Goal: Transaction & Acquisition: Purchase product/service

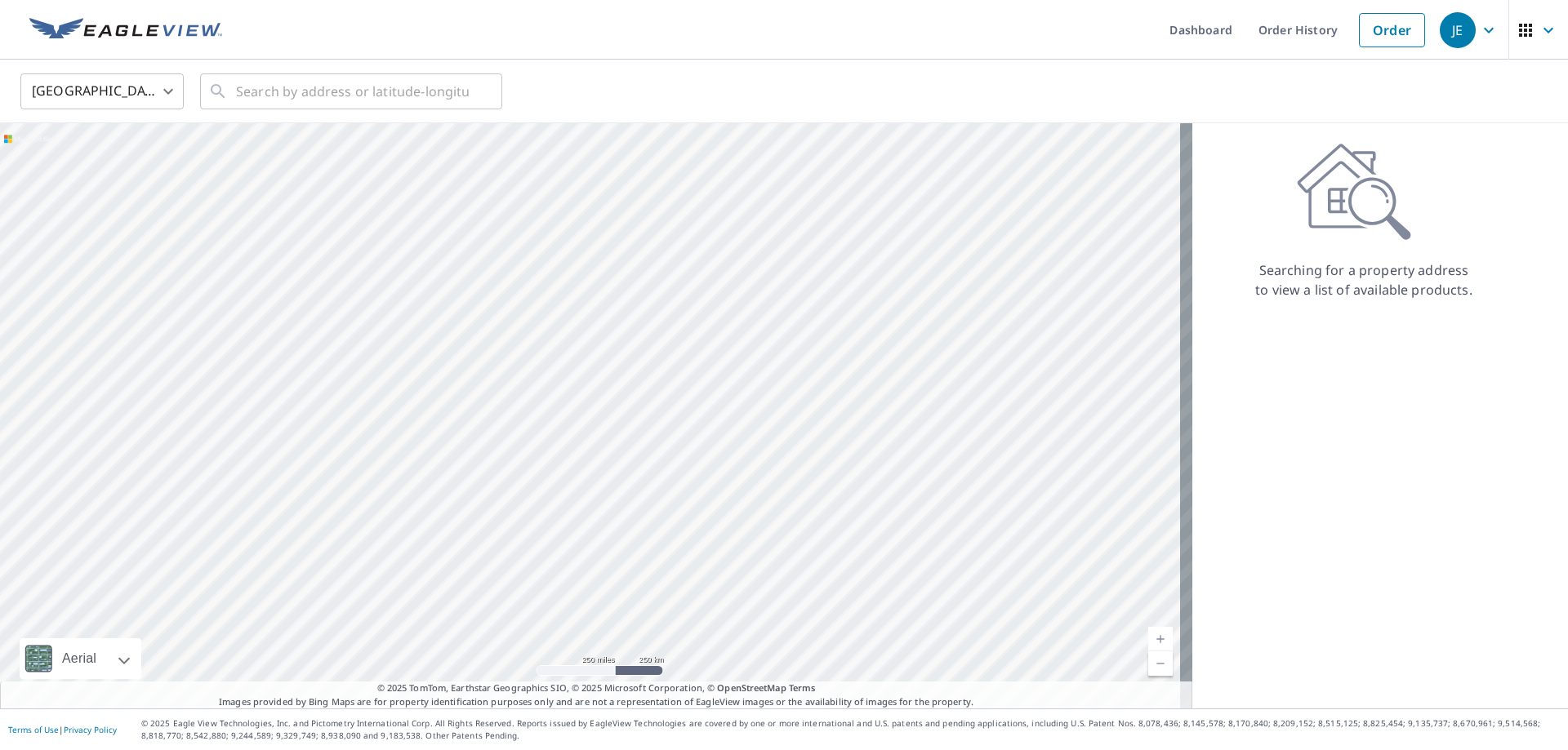
drag, startPoint x: 838, startPoint y: 420, endPoint x: 869, endPoint y: 343, distance: 83.0
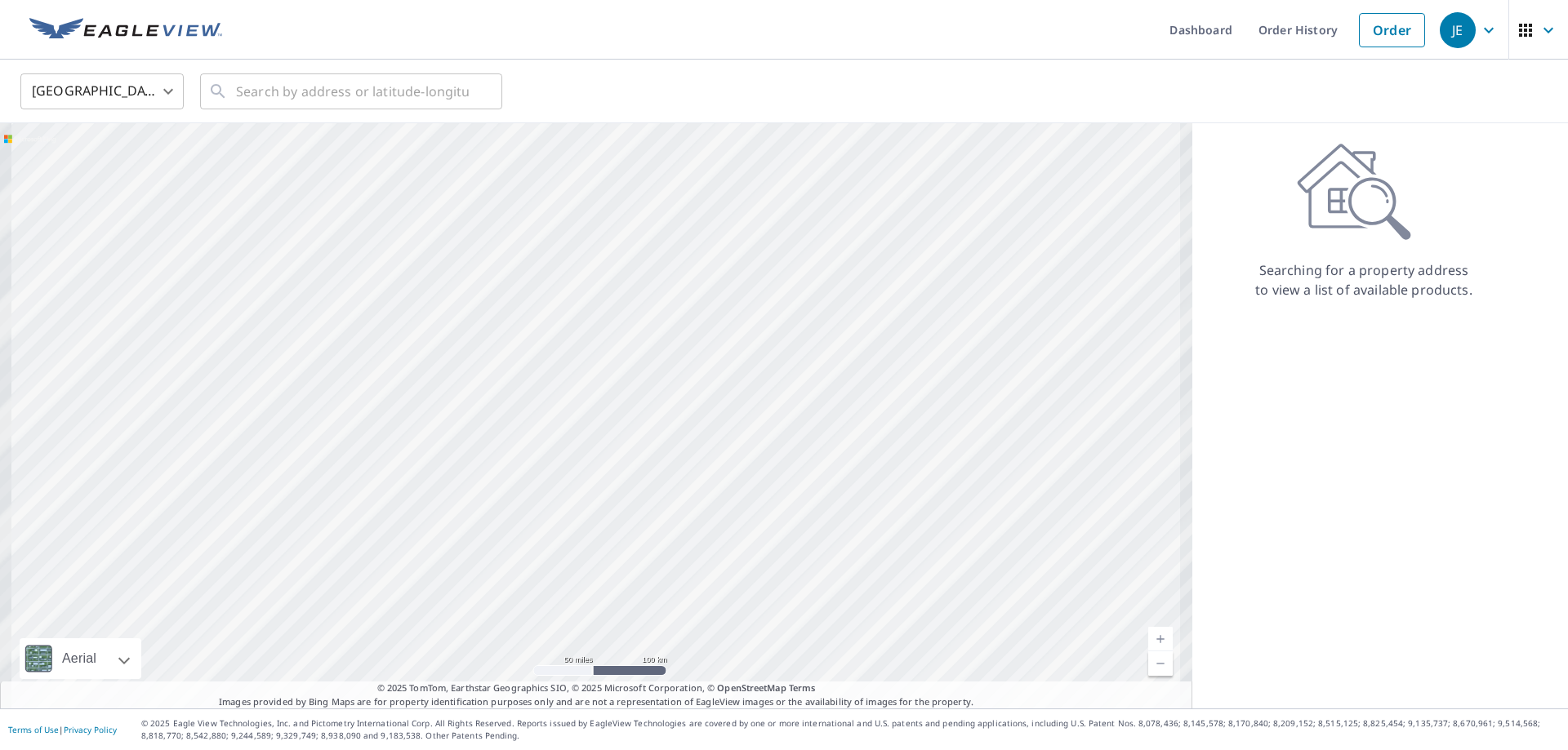
drag, startPoint x: 770, startPoint y: 309, endPoint x: 892, endPoint y: 232, distance: 144.3
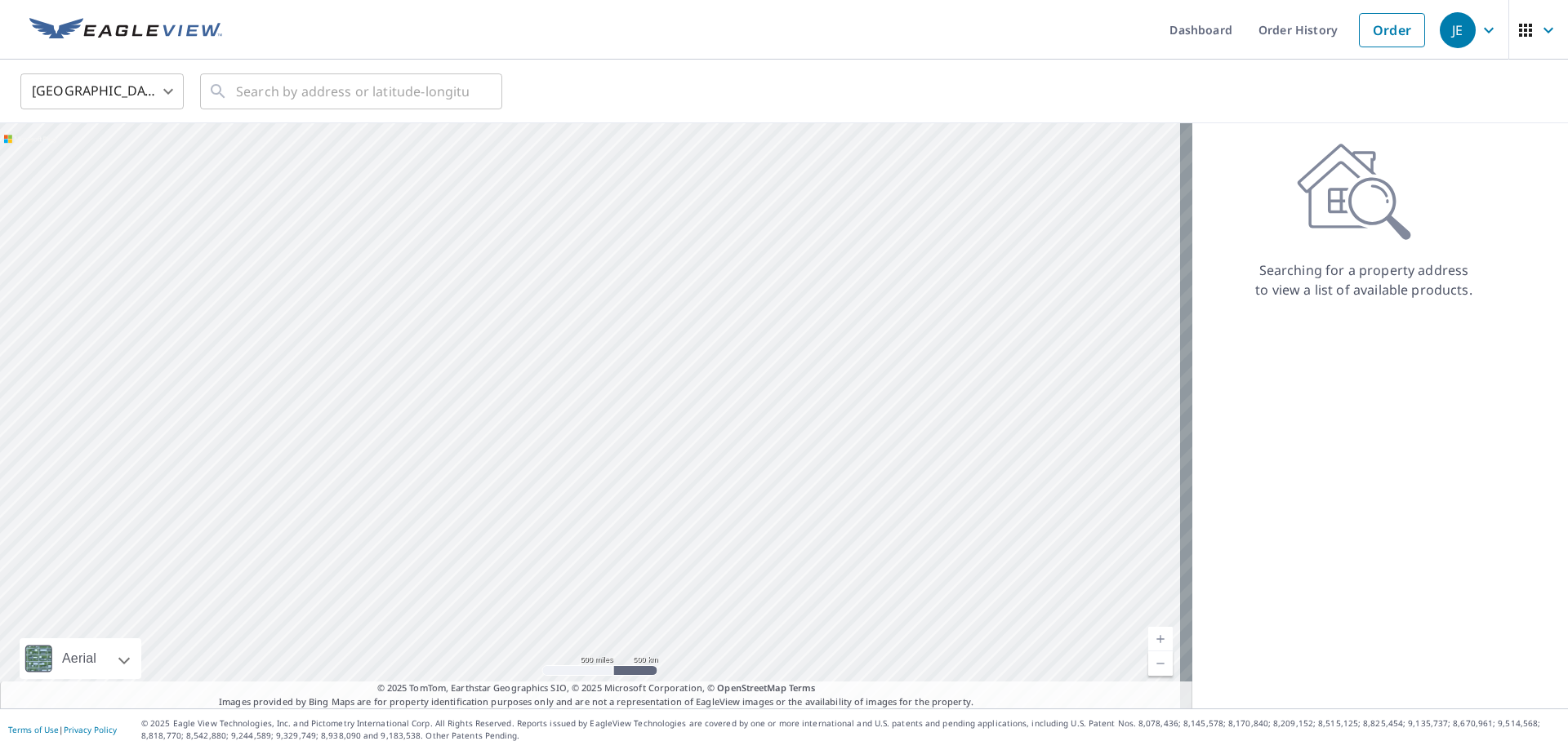
drag, startPoint x: 610, startPoint y: 358, endPoint x: 864, endPoint y: 279, distance: 266.0
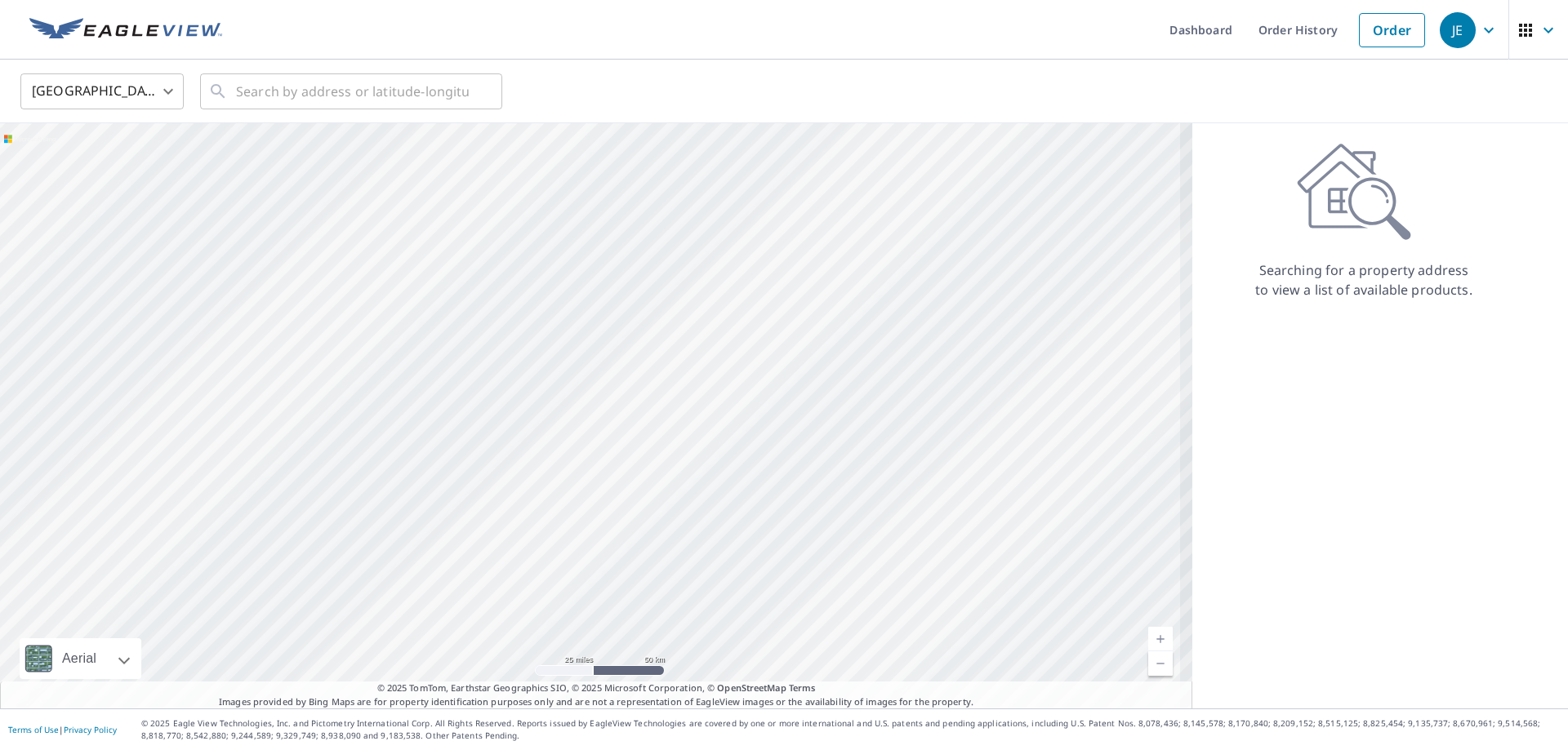
drag, startPoint x: 729, startPoint y: 267, endPoint x: 703, endPoint y: 409, distance: 144.4
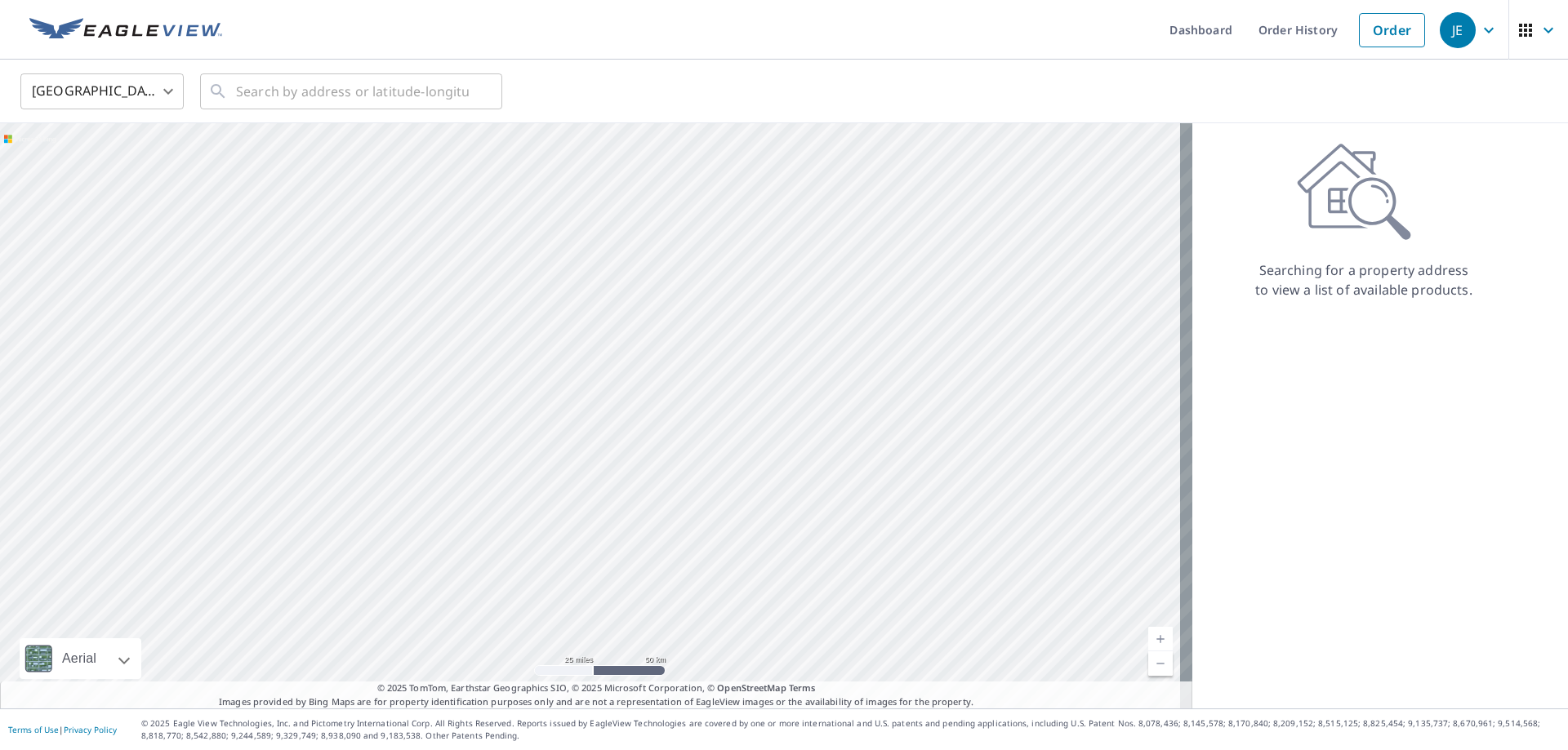
drag, startPoint x: 563, startPoint y: 352, endPoint x: 647, endPoint y: 347, distance: 84.1
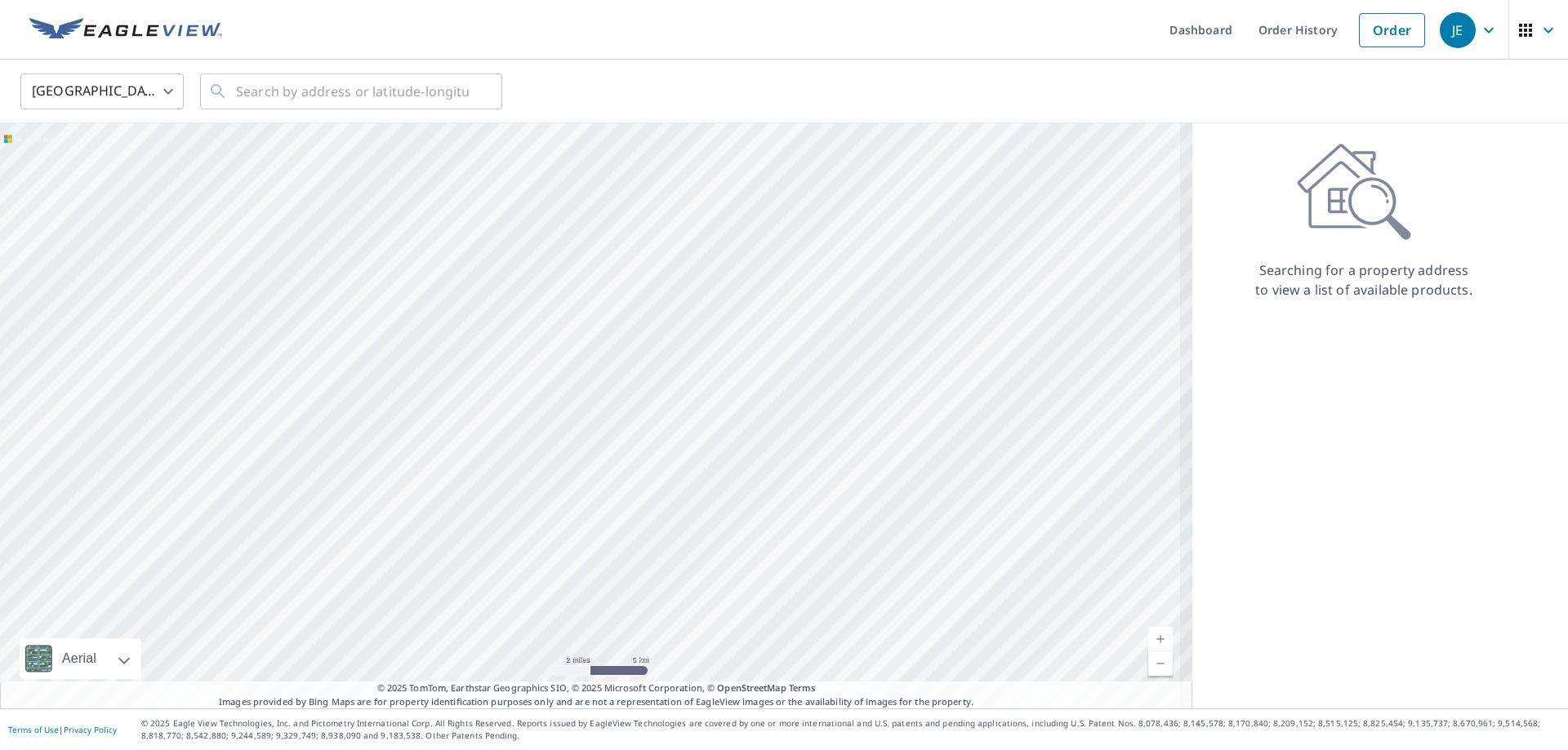
drag, startPoint x: 708, startPoint y: 240, endPoint x: 747, endPoint y: 409, distance: 173.4
drag, startPoint x: 688, startPoint y: 314, endPoint x: 735, endPoint y: 467, distance: 160.1
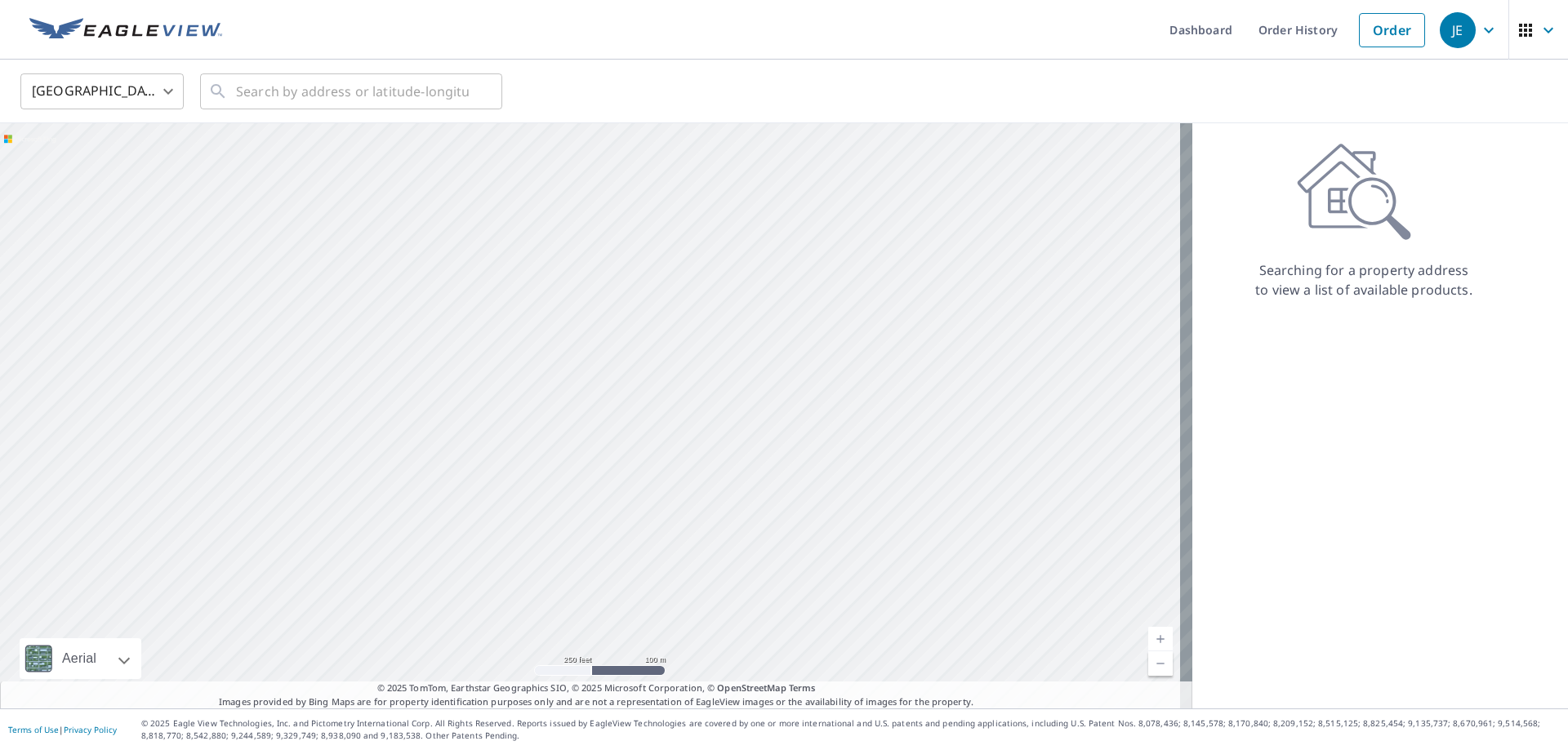
drag, startPoint x: 731, startPoint y: 399, endPoint x: 735, endPoint y: 357, distance: 42.2
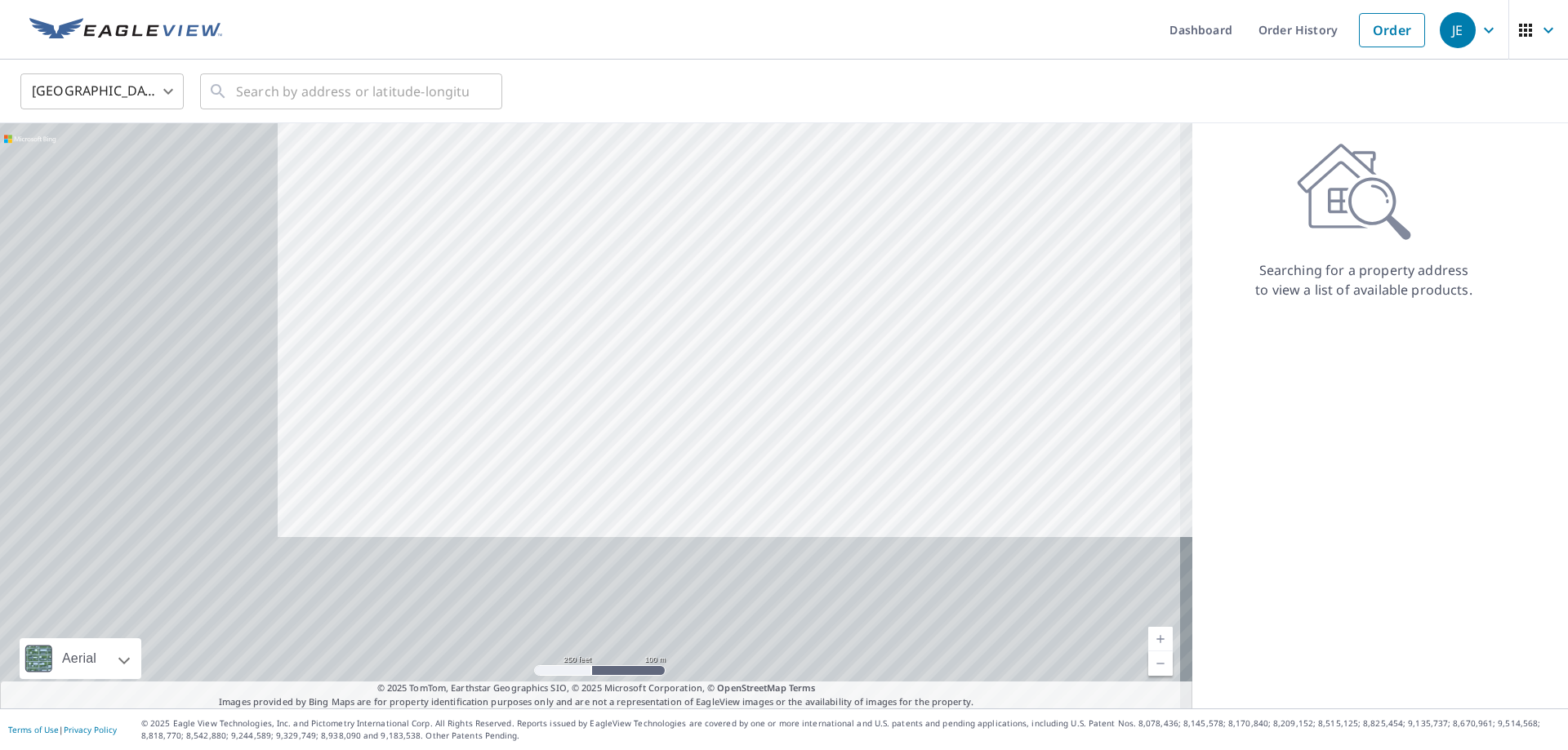
drag, startPoint x: 809, startPoint y: 285, endPoint x: 852, endPoint y: 289, distance: 43.2
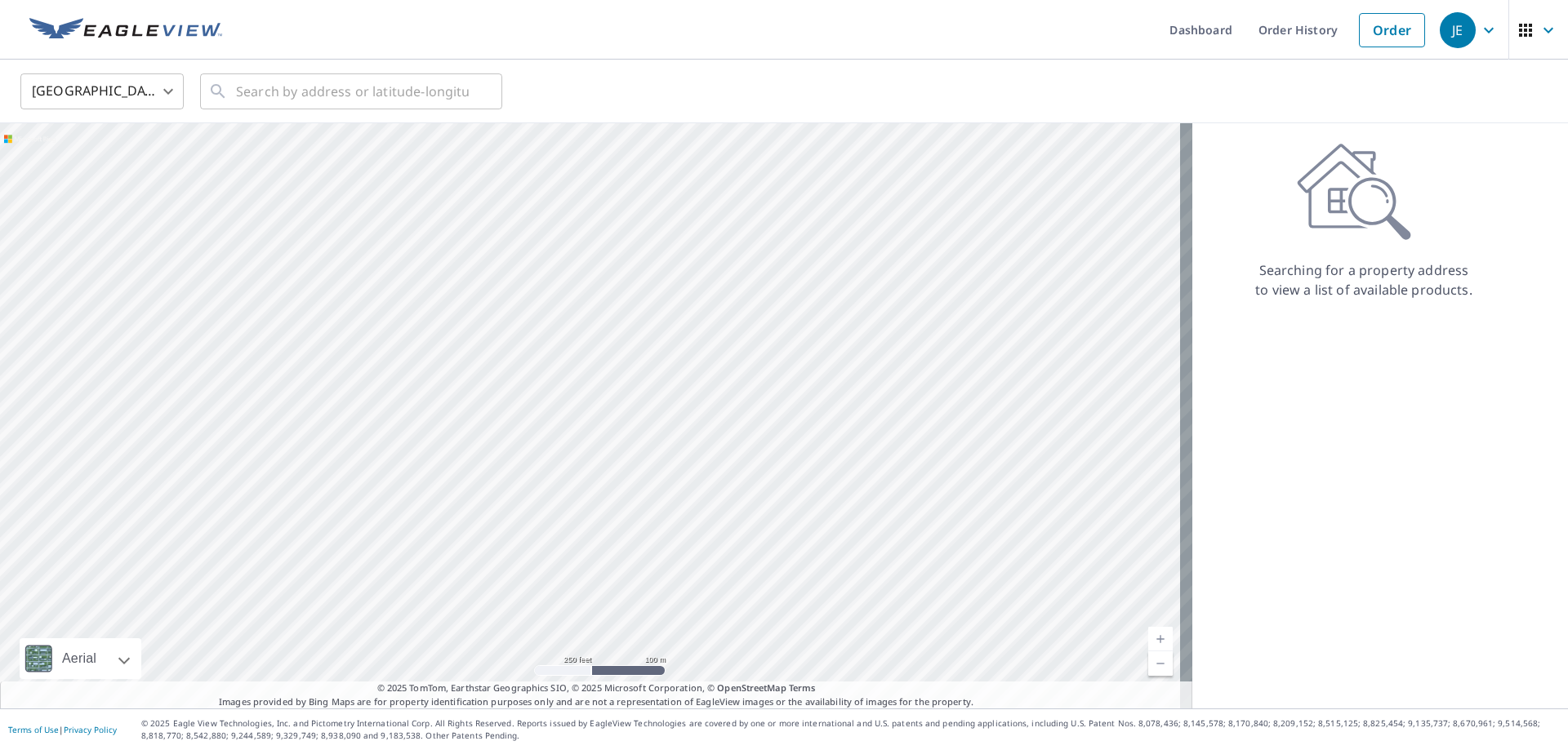
drag, startPoint x: 901, startPoint y: 366, endPoint x: 838, endPoint y: 317, distance: 79.8
drag, startPoint x: 584, startPoint y: 332, endPoint x: 647, endPoint y: 368, distance: 72.6
drag, startPoint x: 763, startPoint y: 419, endPoint x: 625, endPoint y: 212, distance: 248.8
drag, startPoint x: 828, startPoint y: 430, endPoint x: 651, endPoint y: 355, distance: 192.2
drag, startPoint x: 731, startPoint y: 379, endPoint x: 724, endPoint y: 442, distance: 63.4
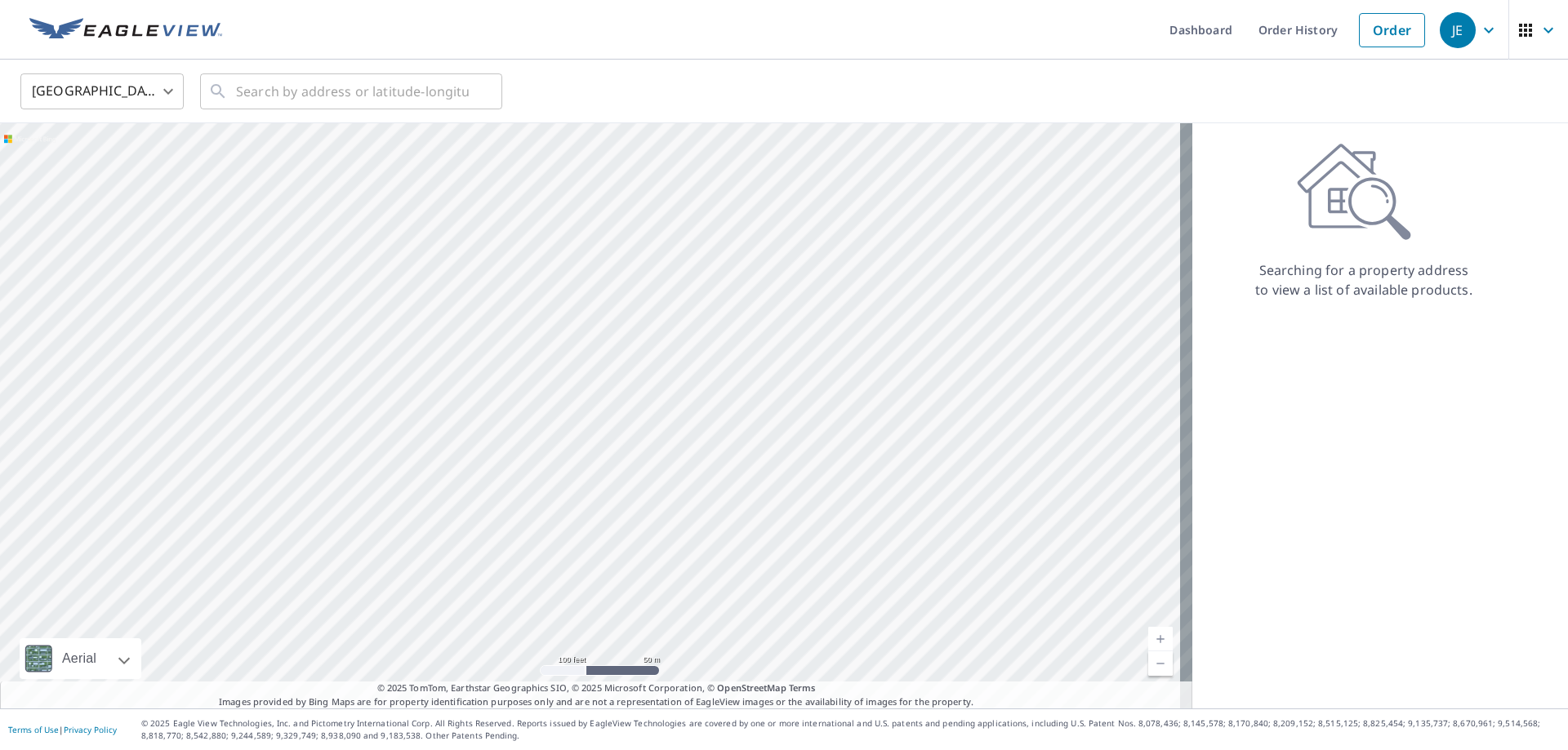
drag, startPoint x: 648, startPoint y: 482, endPoint x: 806, endPoint y: 436, distance: 164.6
drag, startPoint x: 604, startPoint y: 378, endPoint x: 884, endPoint y: 316, distance: 286.8
drag, startPoint x: 574, startPoint y: 364, endPoint x: 583, endPoint y: 364, distance: 9.0
drag, startPoint x: 625, startPoint y: 405, endPoint x: 832, endPoint y: 342, distance: 216.4
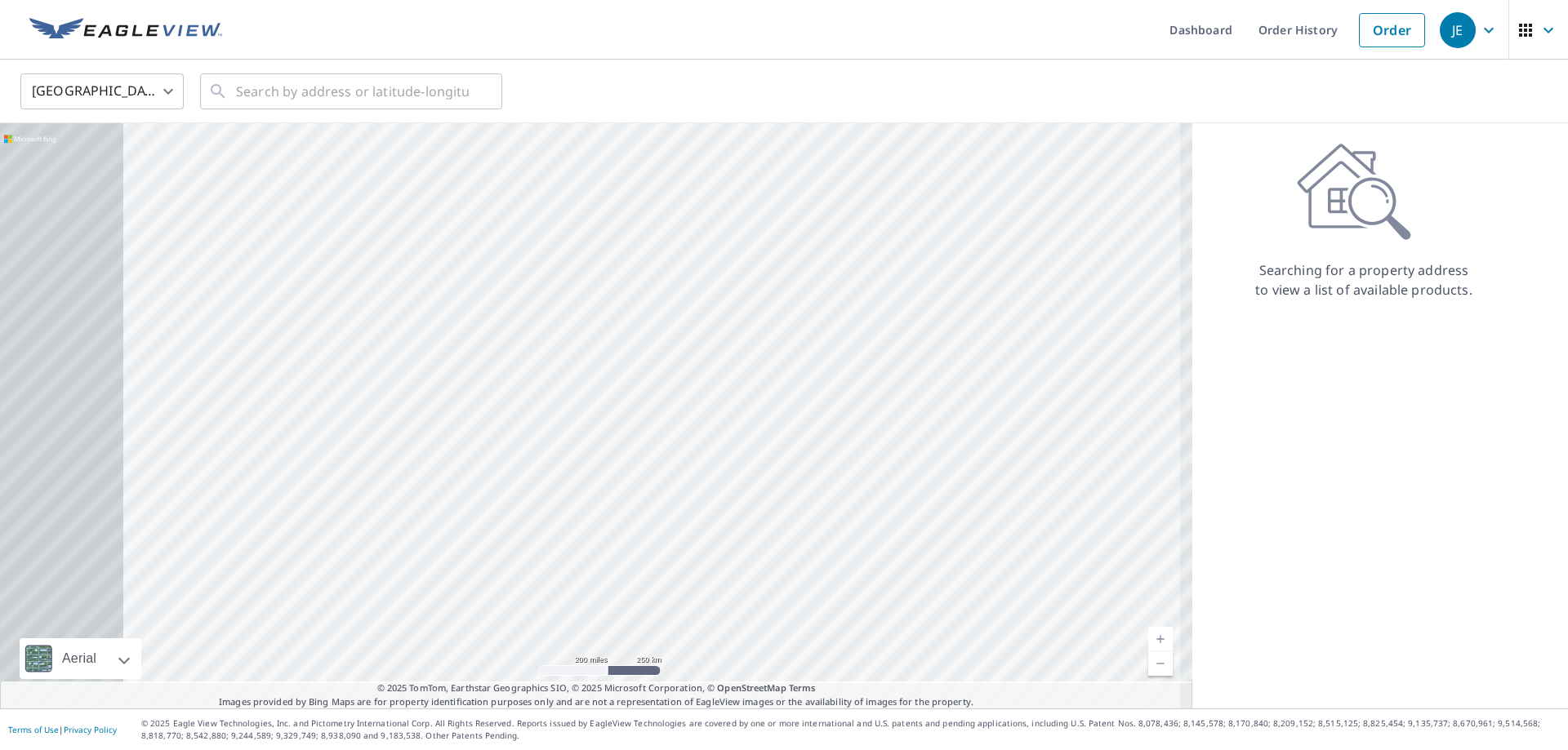
drag, startPoint x: 742, startPoint y: 344, endPoint x: 1002, endPoint y: 296, distance: 264.4
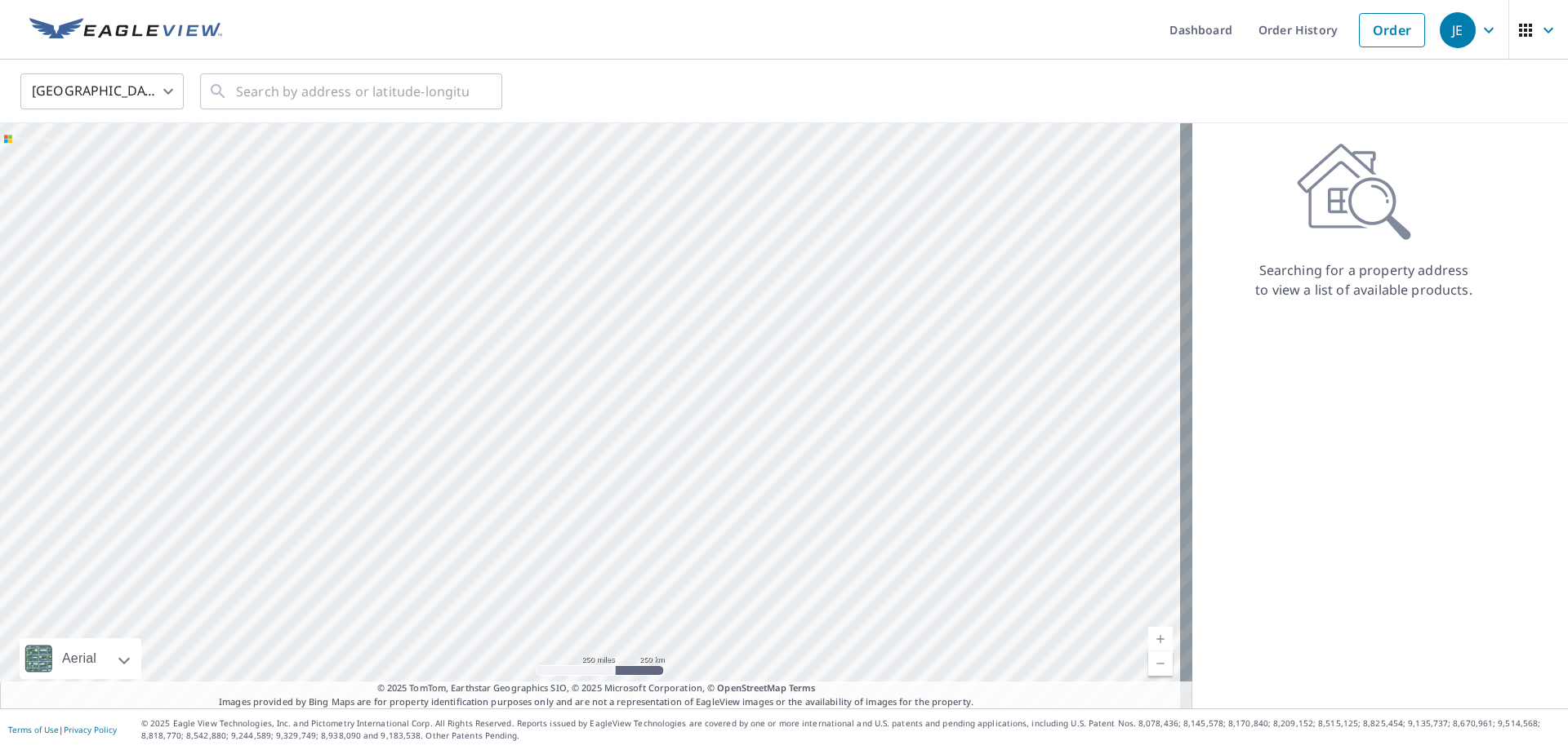
drag, startPoint x: 633, startPoint y: 397, endPoint x: 913, endPoint y: 253, distance: 314.9
click at [928, 249] on div at bounding box center [596, 415] width 1192 height 585
drag, startPoint x: 647, startPoint y: 405, endPoint x: 828, endPoint y: 256, distance: 234.4
click at [828, 256] on div at bounding box center [596, 415] width 1192 height 585
drag, startPoint x: 699, startPoint y: 327, endPoint x: 823, endPoint y: 311, distance: 125.0
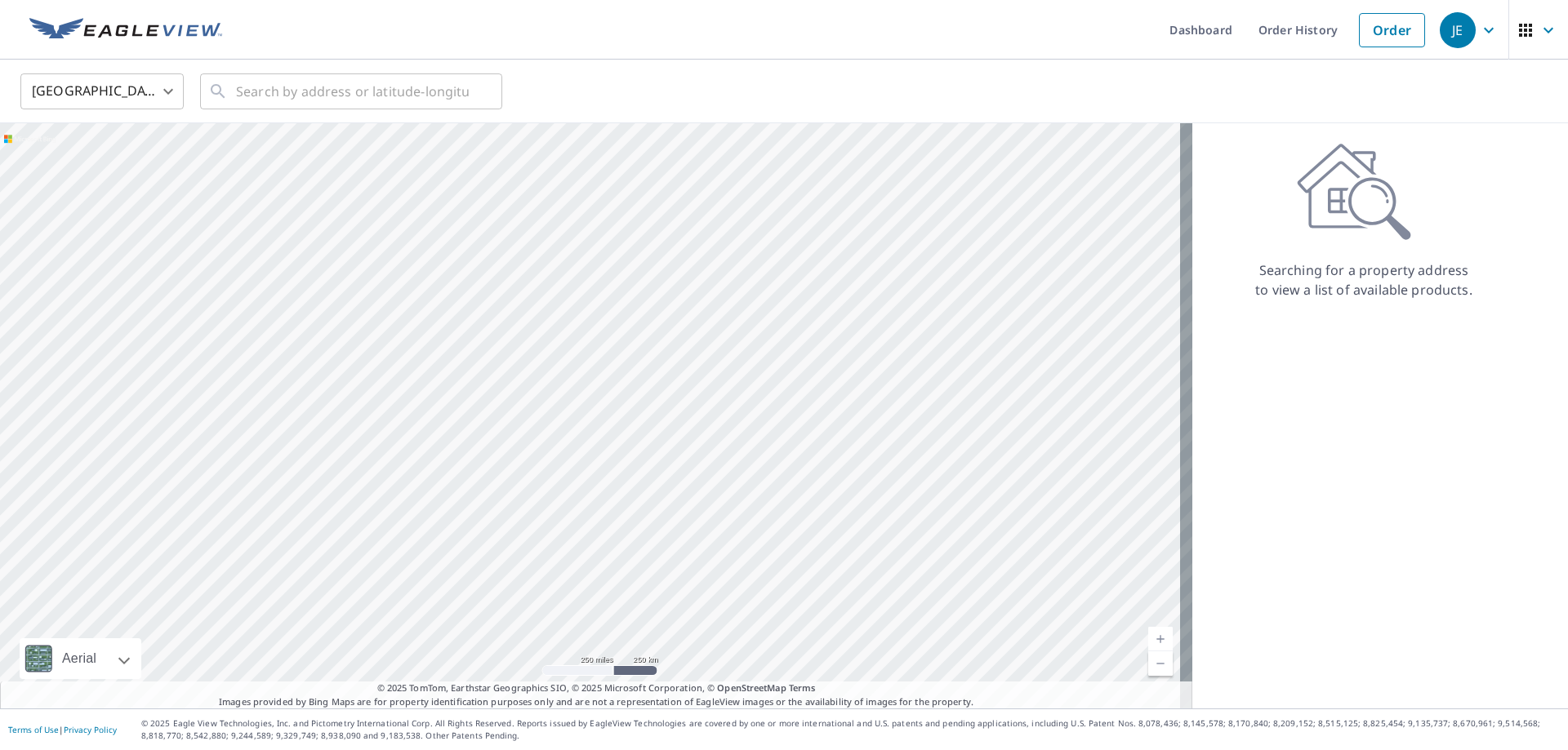
drag, startPoint x: 526, startPoint y: 341, endPoint x: 730, endPoint y: 358, distance: 204.7
drag, startPoint x: 927, startPoint y: 322, endPoint x: 768, endPoint y: 442, distance: 199.2
click at [342, 90] on input "text" at bounding box center [352, 91] width 233 height 46
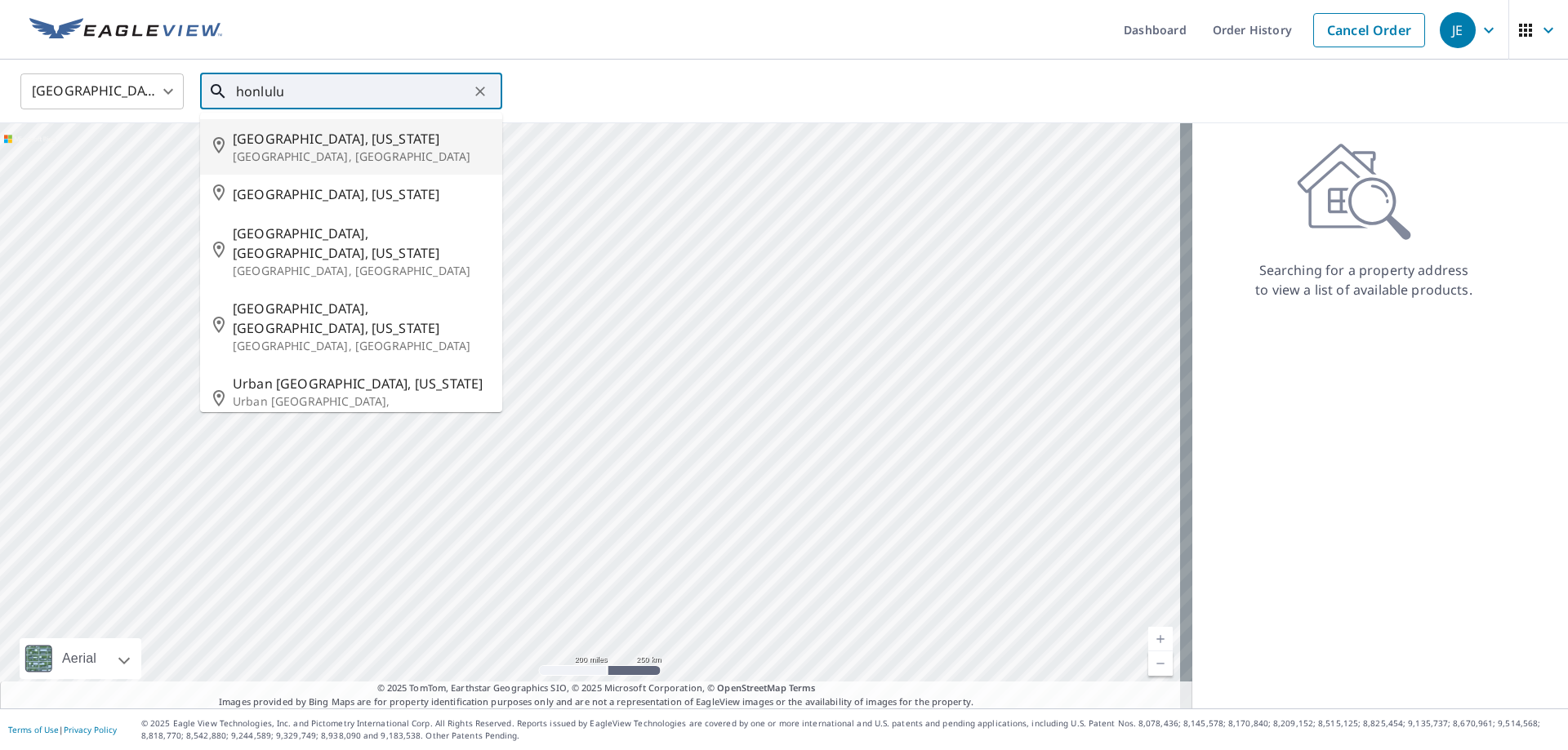
click at [361, 138] on span "Honolulu, Hawaii" at bounding box center [361, 139] width 256 height 19
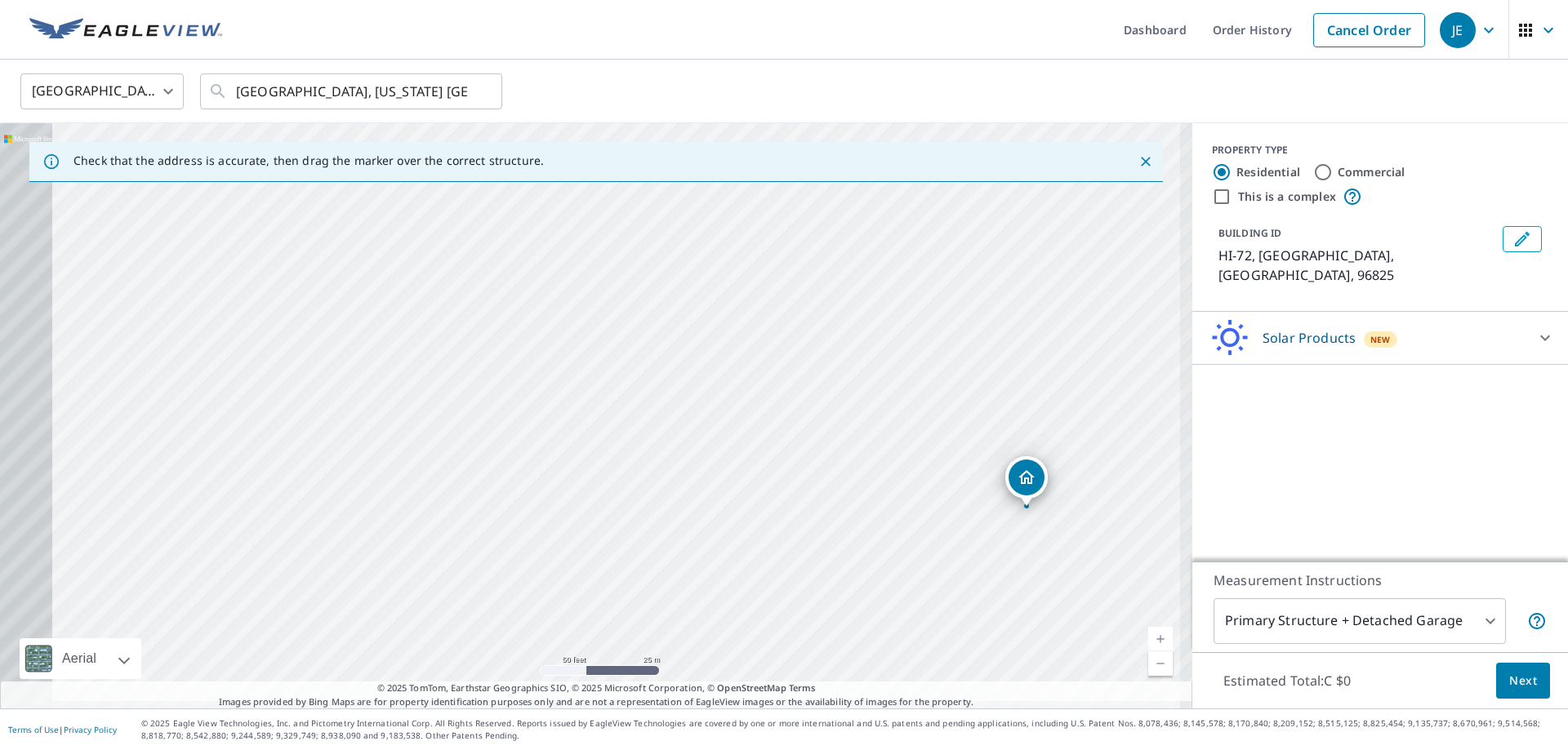
drag, startPoint x: 708, startPoint y: 335, endPoint x: 949, endPoint y: 322, distance: 241.4
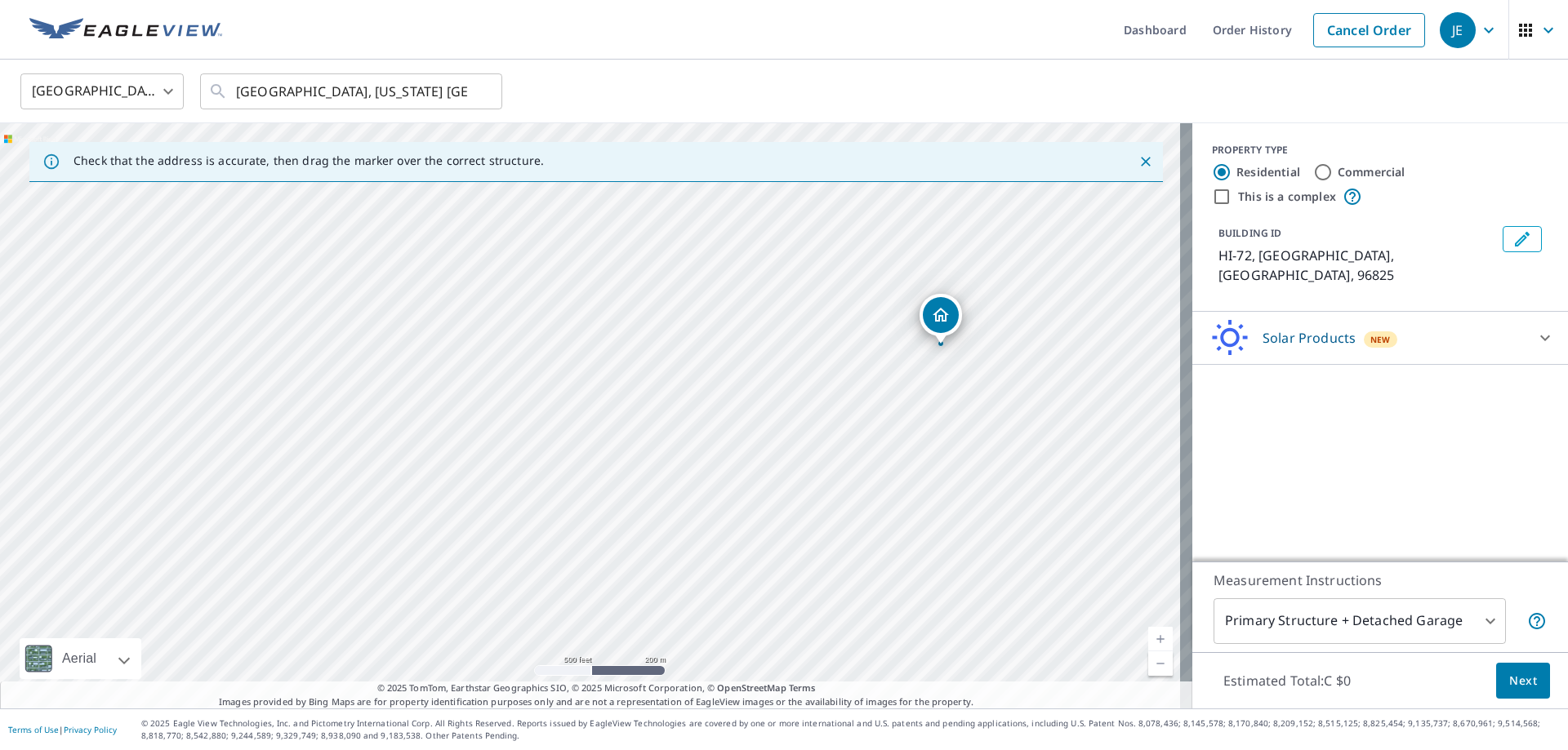
drag, startPoint x: 843, startPoint y: 332, endPoint x: 979, endPoint y: 336, distance: 136.1
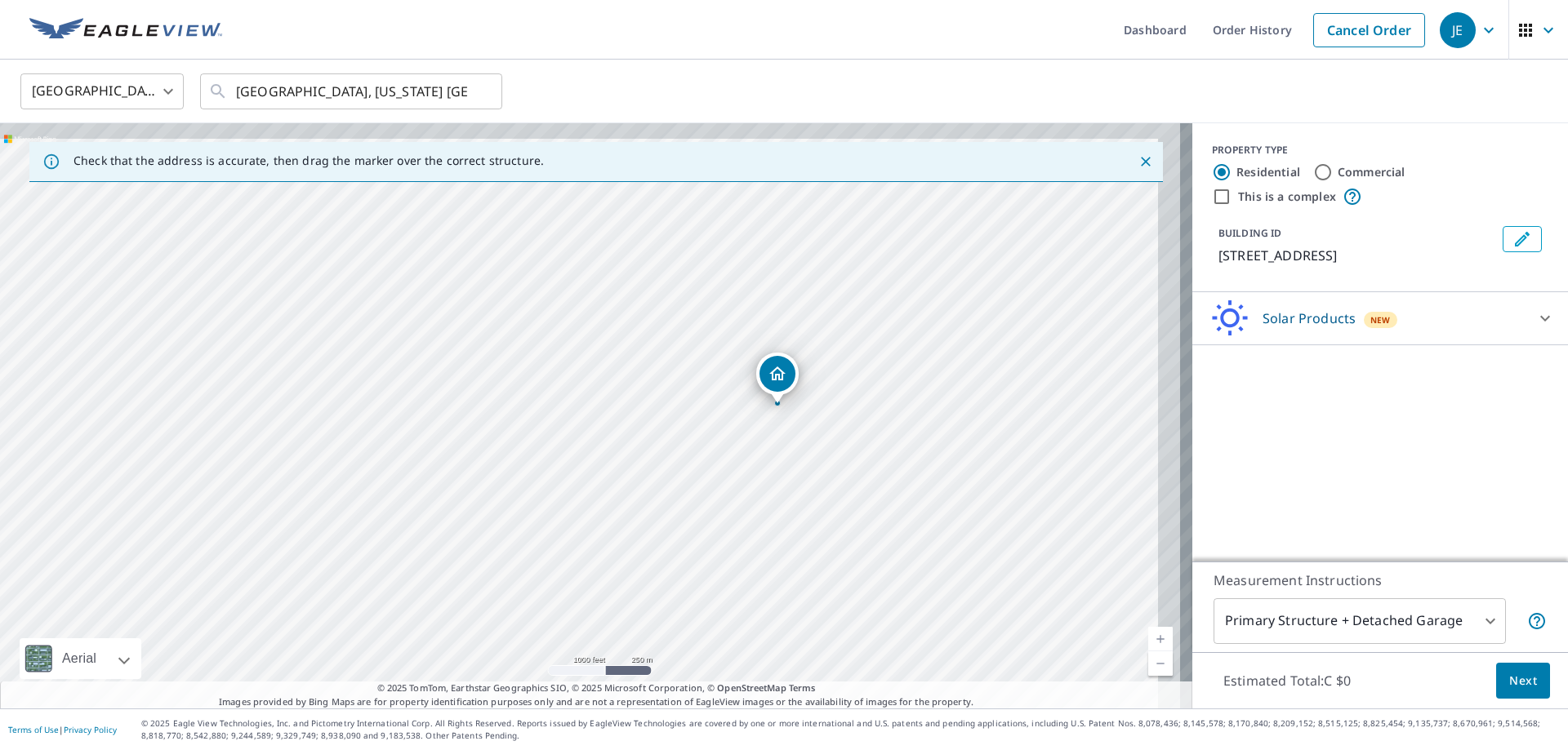
drag, startPoint x: 899, startPoint y: 343, endPoint x: 885, endPoint y: 350, distance: 15.7
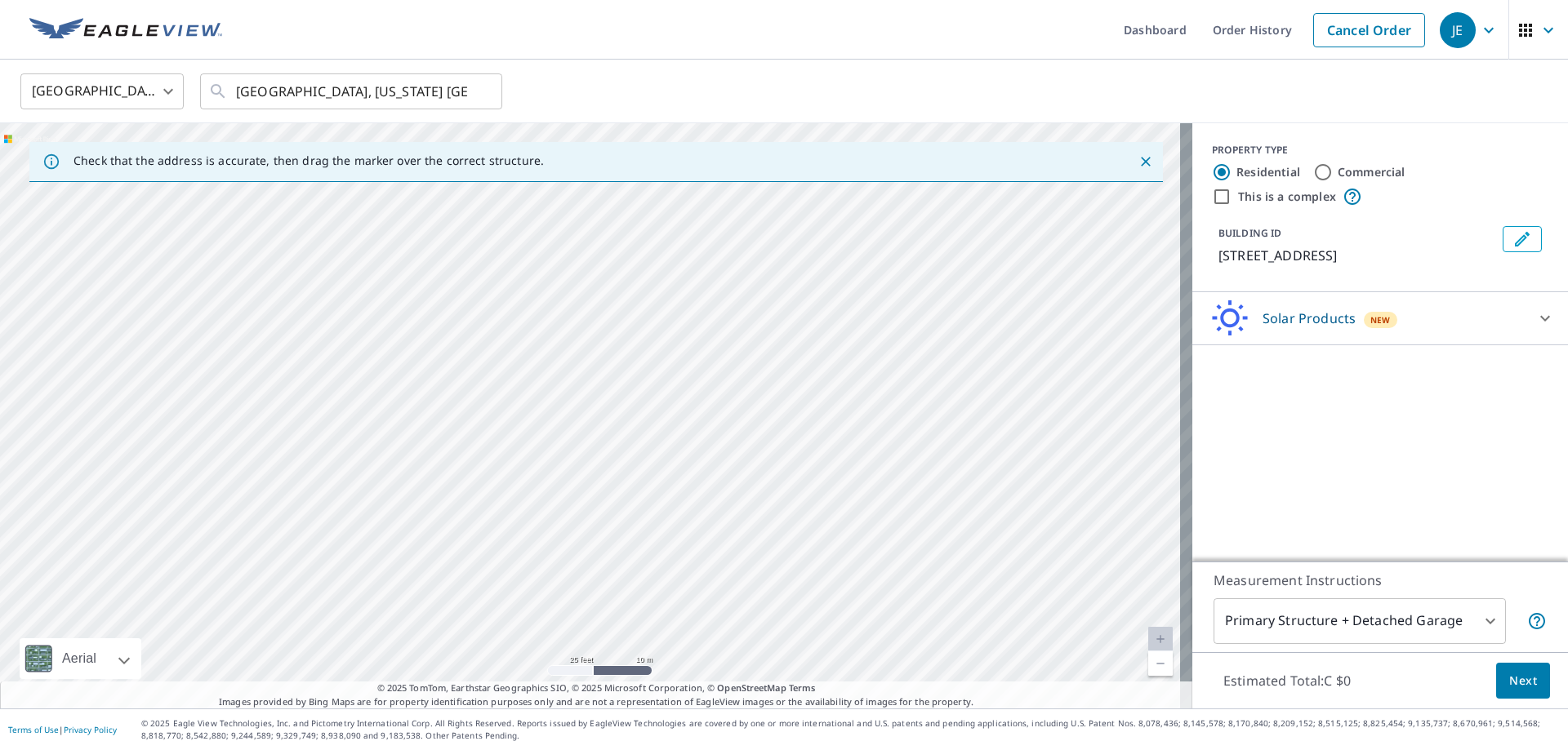
drag, startPoint x: 946, startPoint y: 335, endPoint x: 693, endPoint y: 279, distance: 259.1
drag, startPoint x: 996, startPoint y: 447, endPoint x: 744, endPoint y: 354, distance: 268.6
drag, startPoint x: 764, startPoint y: 363, endPoint x: 670, endPoint y: 287, distance: 120.9
click at [240, 88] on input "Honolulu, Hawaii Honolulu, HI" at bounding box center [352, 91] width 233 height 46
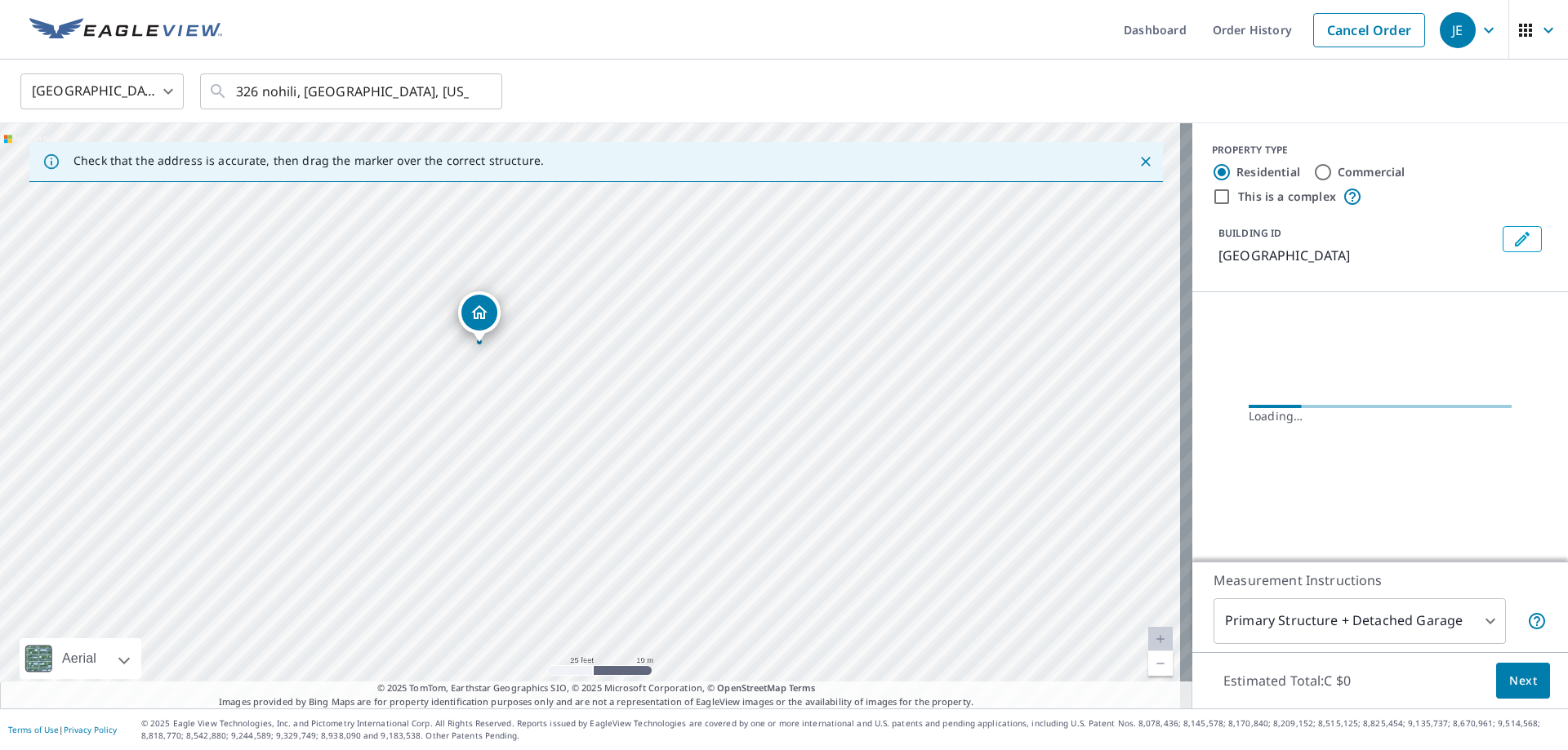
drag, startPoint x: 743, startPoint y: 347, endPoint x: 705, endPoint y: 320, distance: 46.6
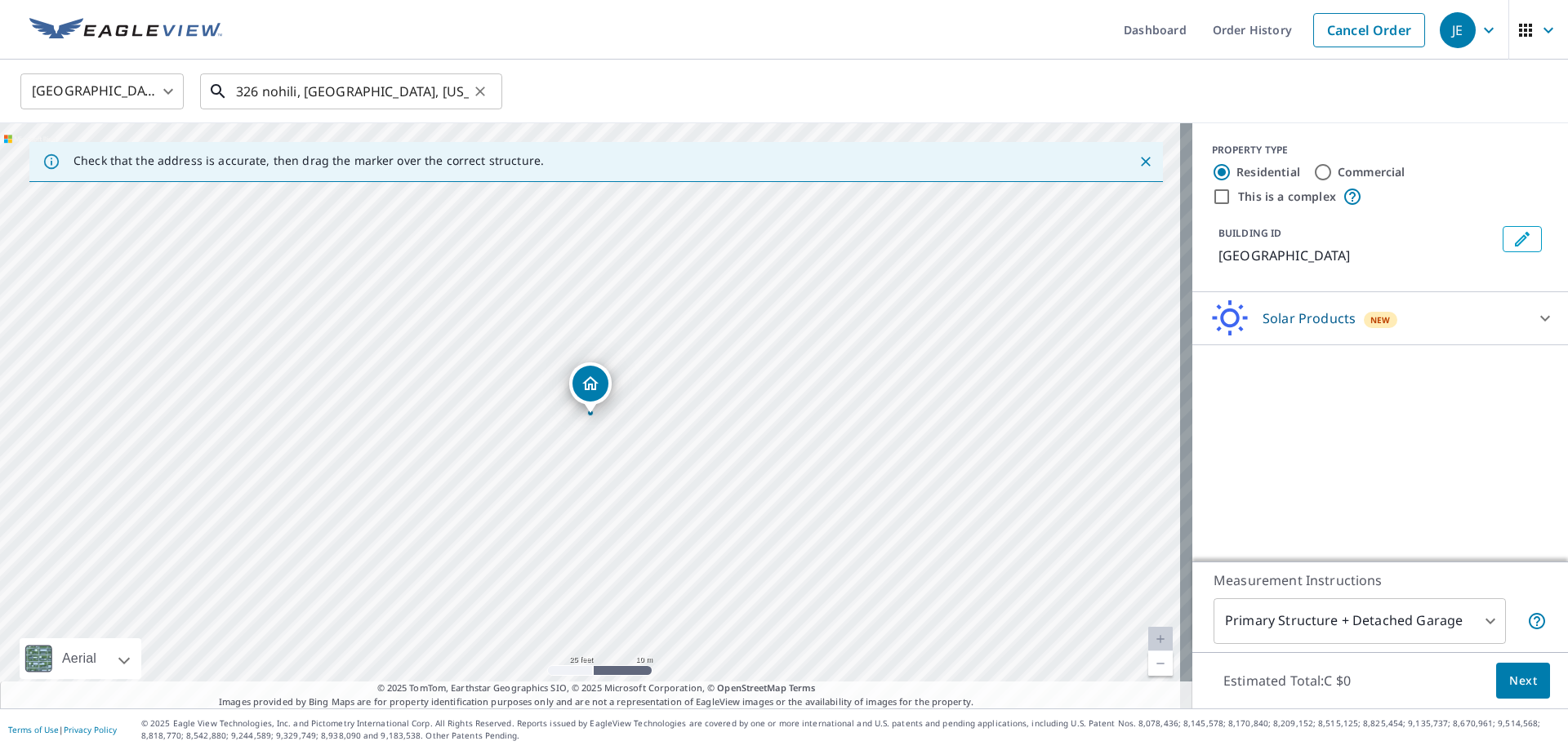
click at [255, 93] on input "326 nohili, Honolulu, Hawaii Honolulu, HI" at bounding box center [352, 91] width 233 height 46
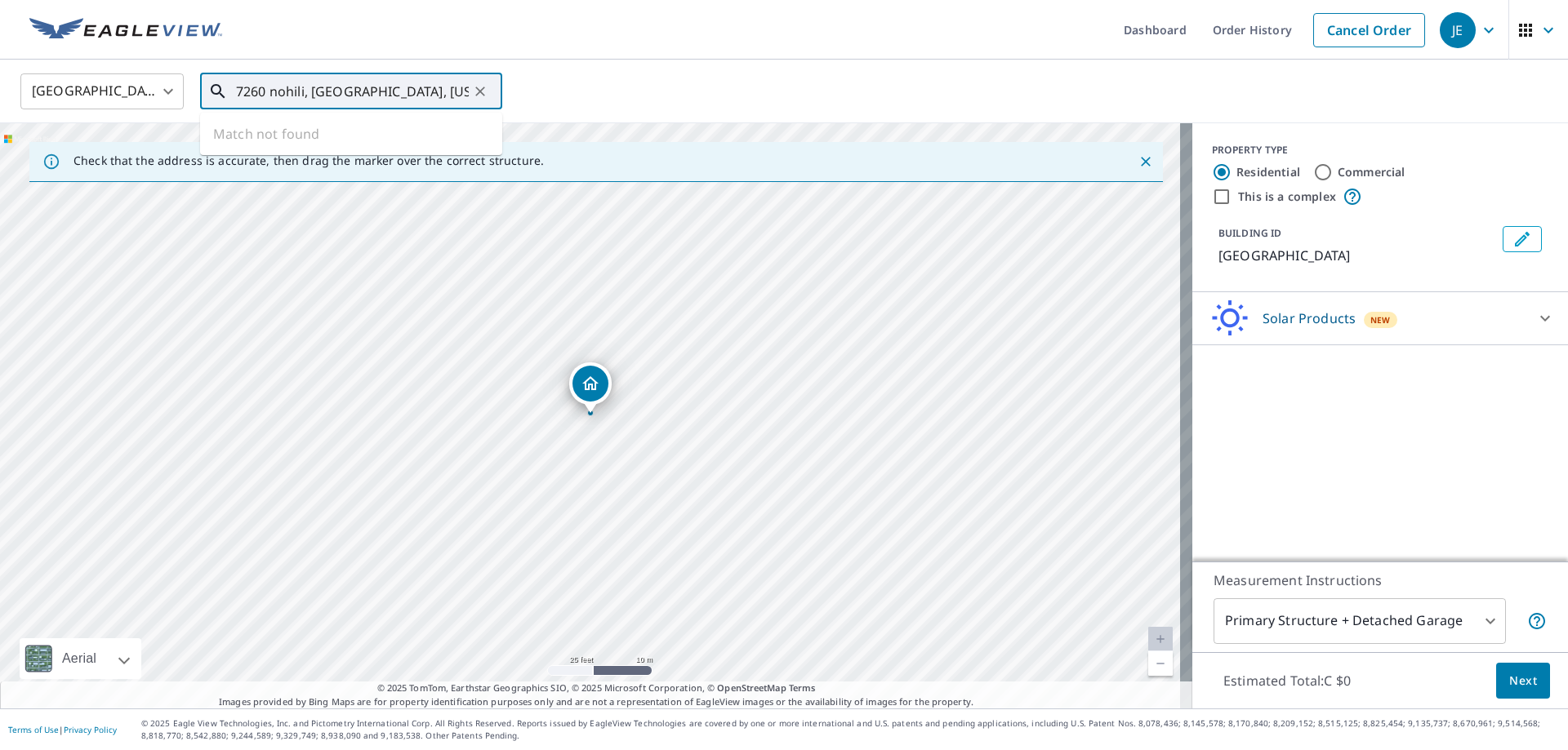
type input "7260 nohili, Honolulu, Hawaii Honolulu, HI"
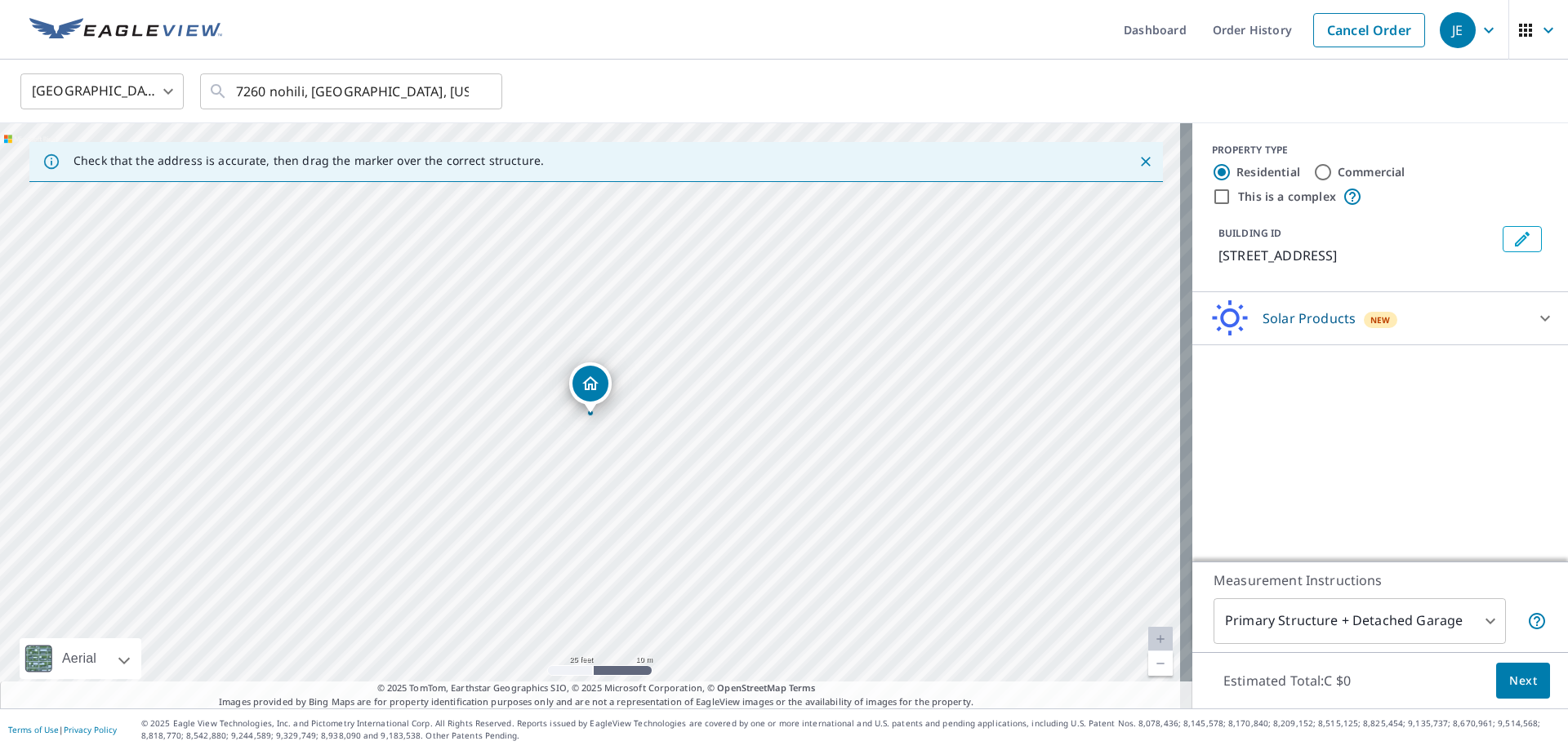
click at [590, 382] on icon "Dropped pin, building 1, Residential property, 7260 Nohili St Honolulu Hawaii" at bounding box center [590, 383] width 19 height 19
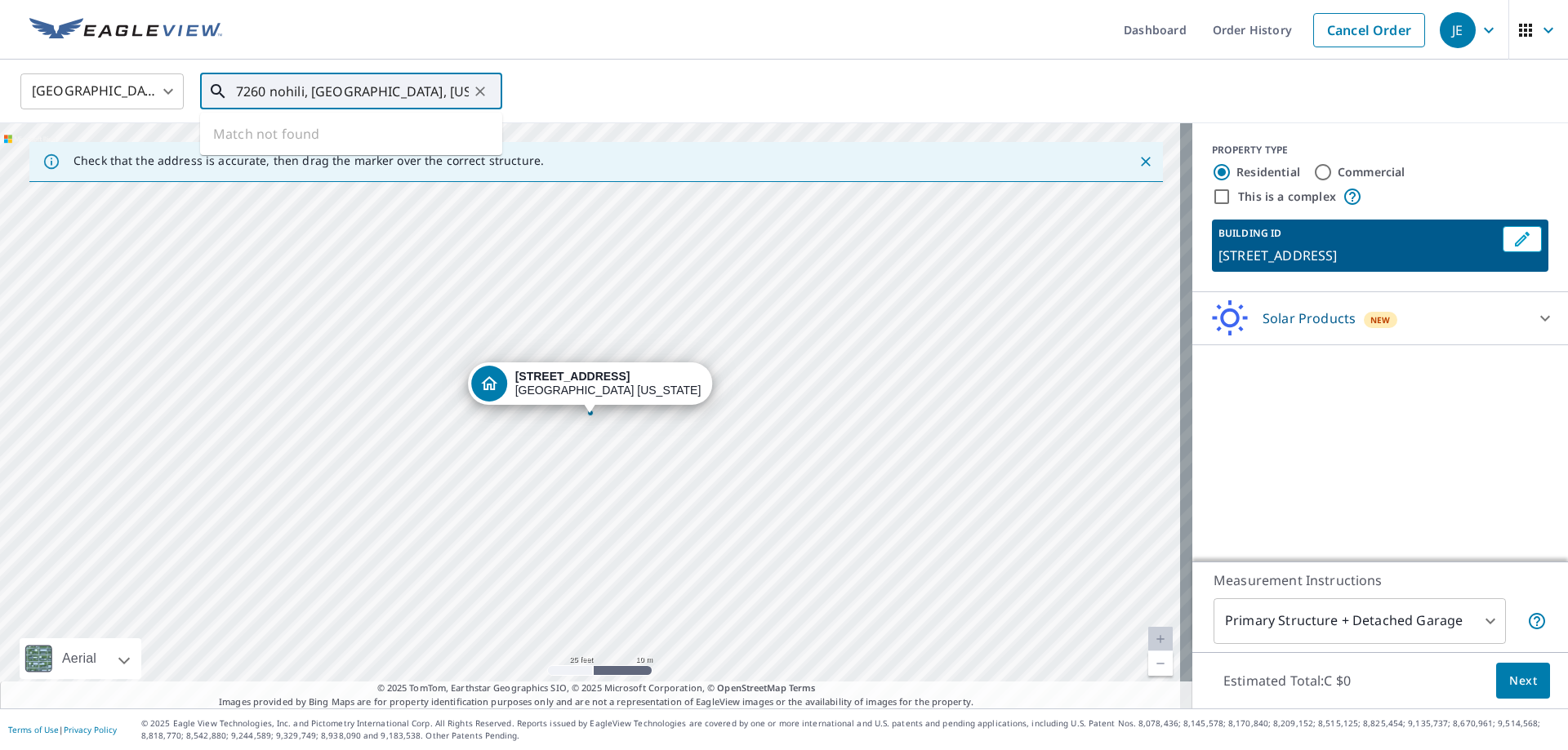
drag, startPoint x: 304, startPoint y: 94, endPoint x: 193, endPoint y: 89, distance: 111.1
click at [193, 89] on div "United States US ​ 7260 nohili, Honolulu, Hawaii Honolulu, HI ​ Match not found" at bounding box center [777, 91] width 1540 height 39
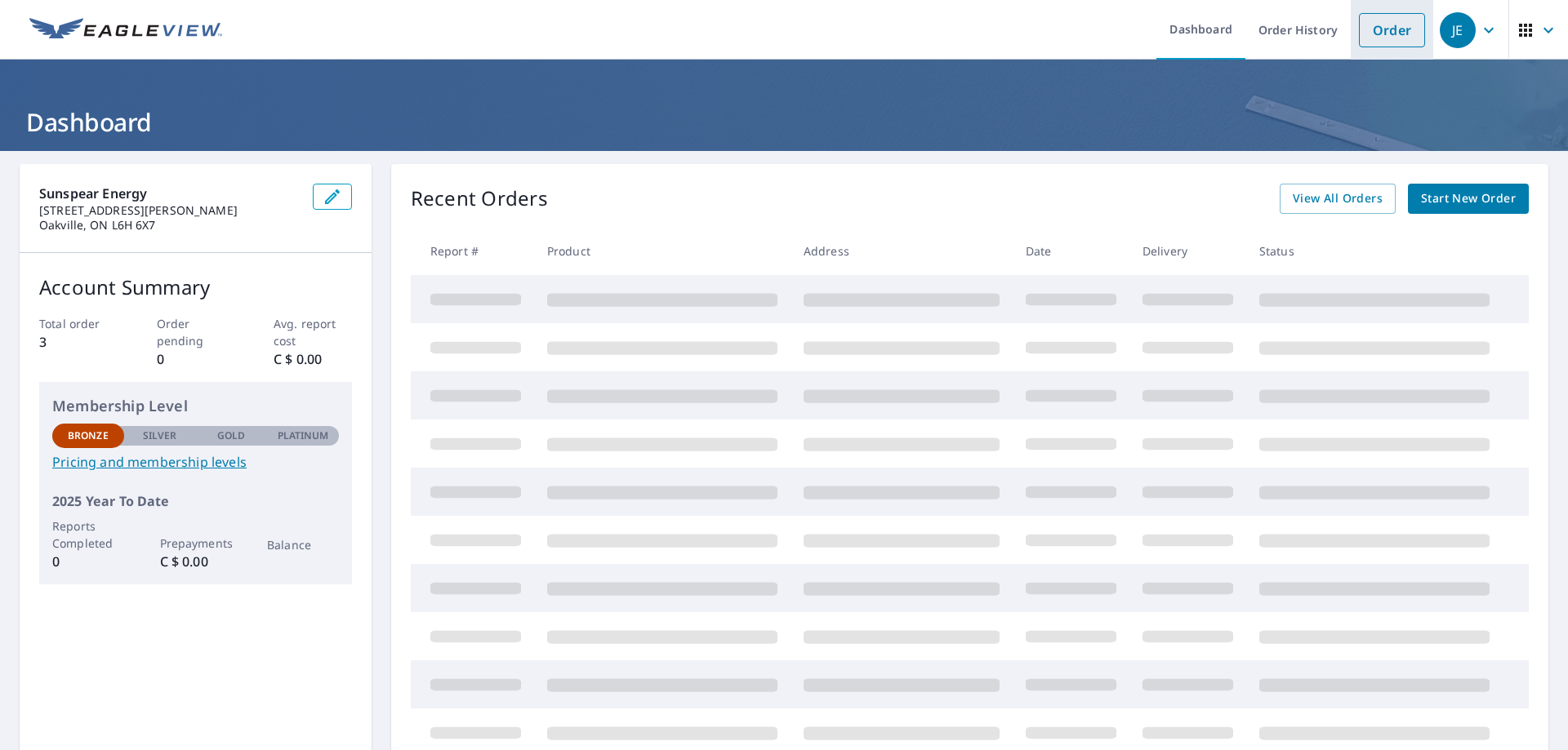
click at [1377, 35] on link "Order" at bounding box center [1391, 29] width 66 height 34
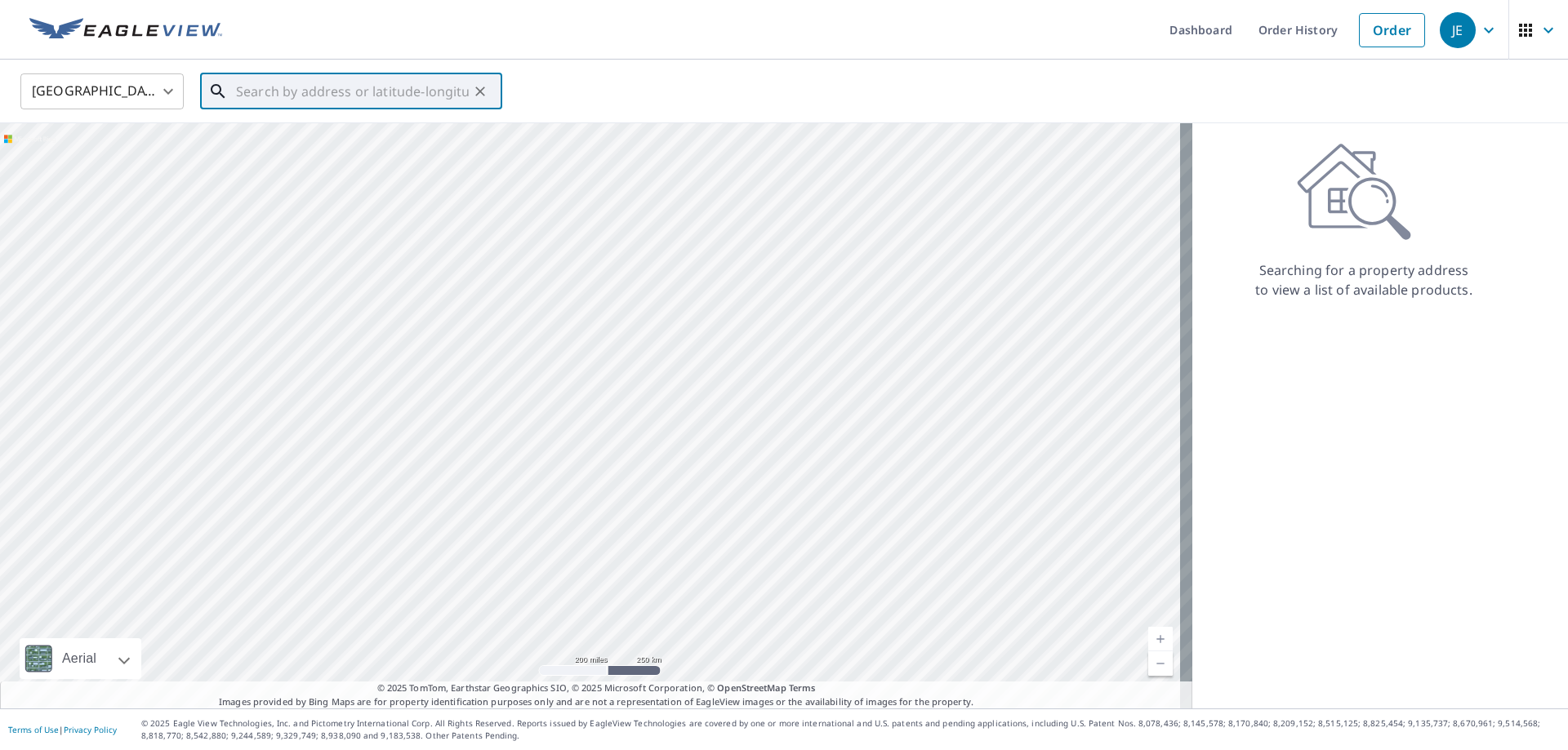
click at [347, 85] on input "text" at bounding box center [352, 91] width 233 height 46
paste input "address"
type input "address"
click at [359, 98] on input "text" at bounding box center [352, 91] width 233 height 46
paste input "7260 Nohili Street"
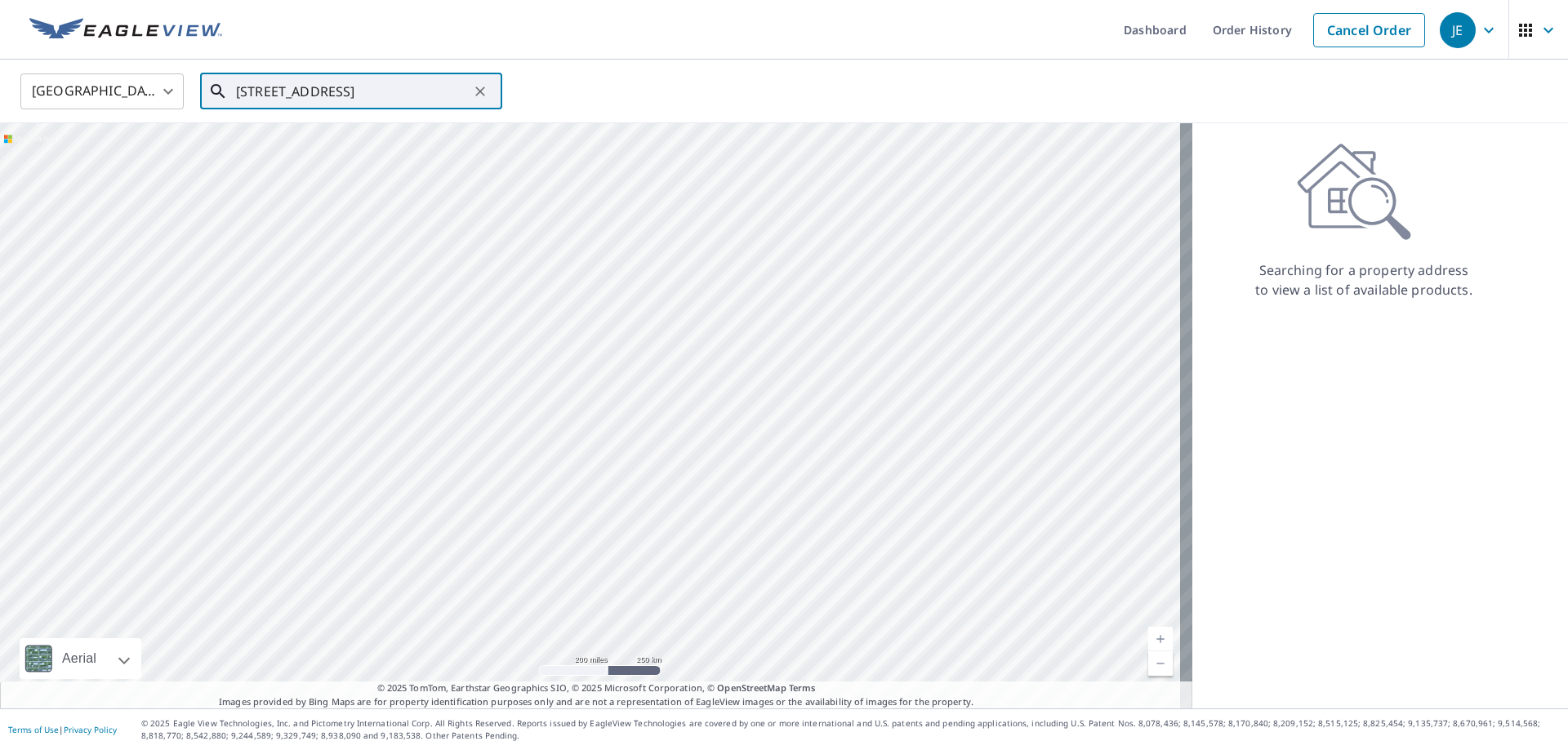
click at [334, 94] on input "7260 Nohili Street" at bounding box center [352, 91] width 233 height 46
click at [389, 87] on input "7260 Nohili Street" at bounding box center [352, 91] width 233 height 46
paste input "Honolulu"
paste input "96825"
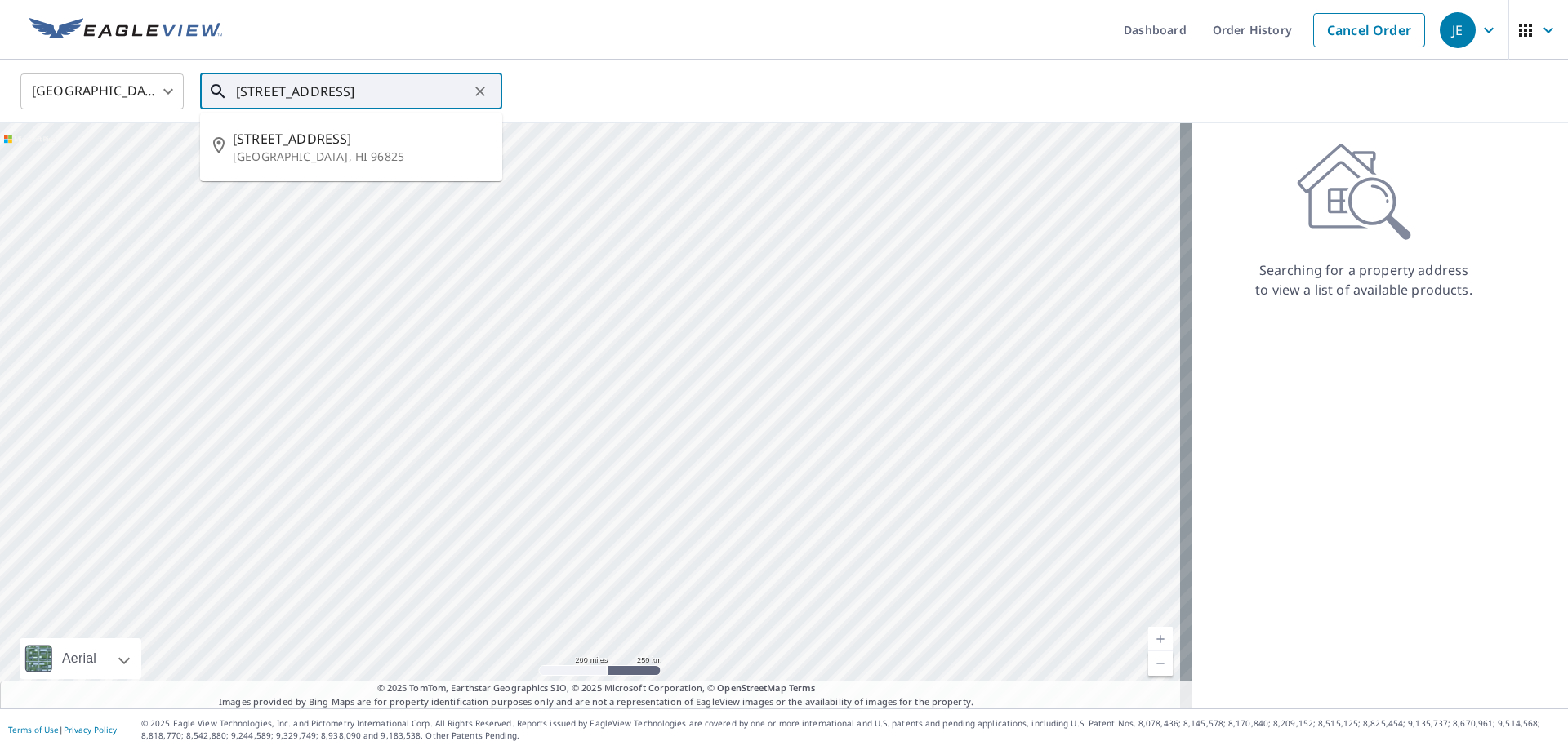
type input "7260 Nohili Street, Honolulu, HI 96825"
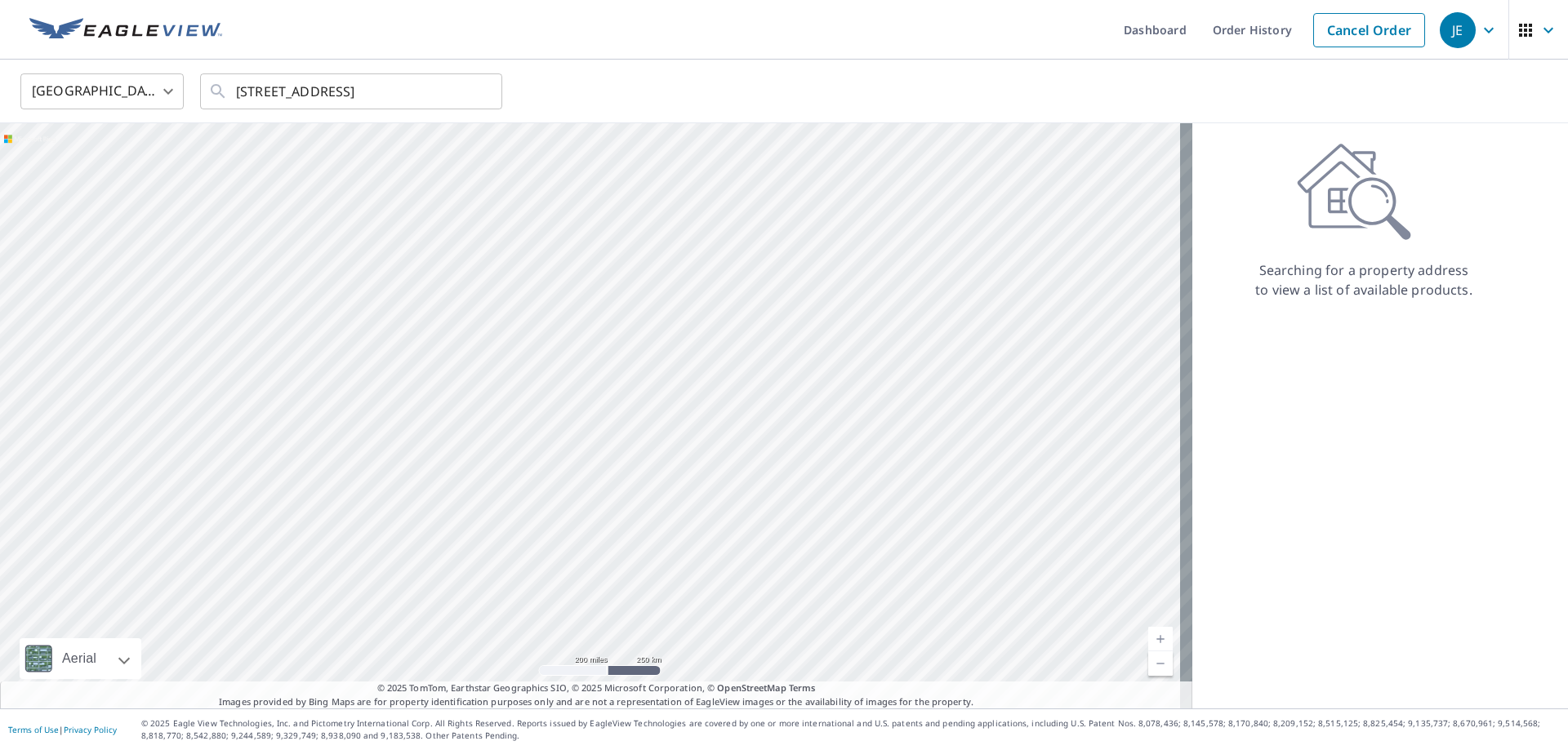
scroll to position [0, 0]
click at [713, 95] on div "United States US ​ 7260 Nohili Street, Honolulu, HI 96825 ​" at bounding box center [777, 91] width 1540 height 39
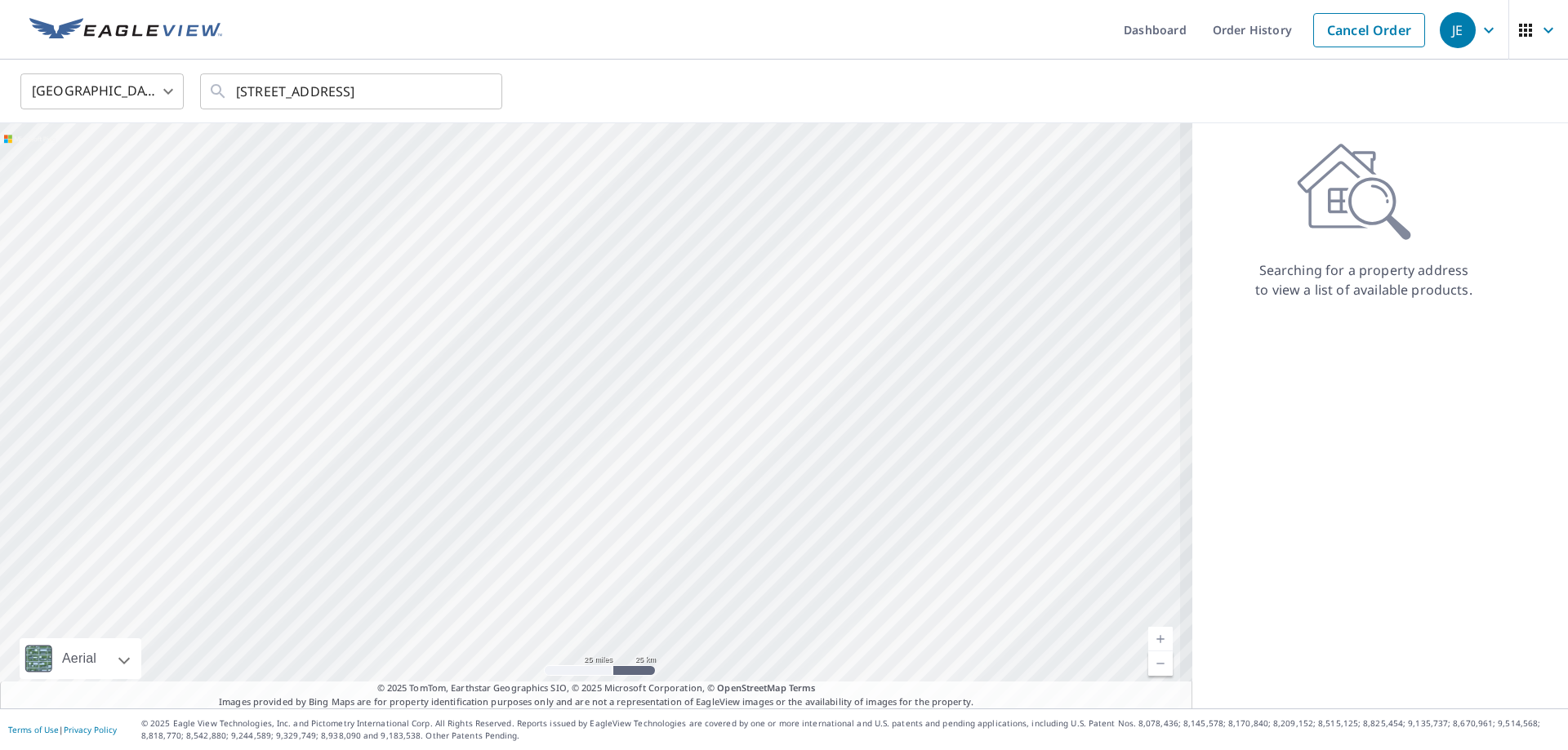
click at [477, 399] on div at bounding box center [596, 415] width 1192 height 585
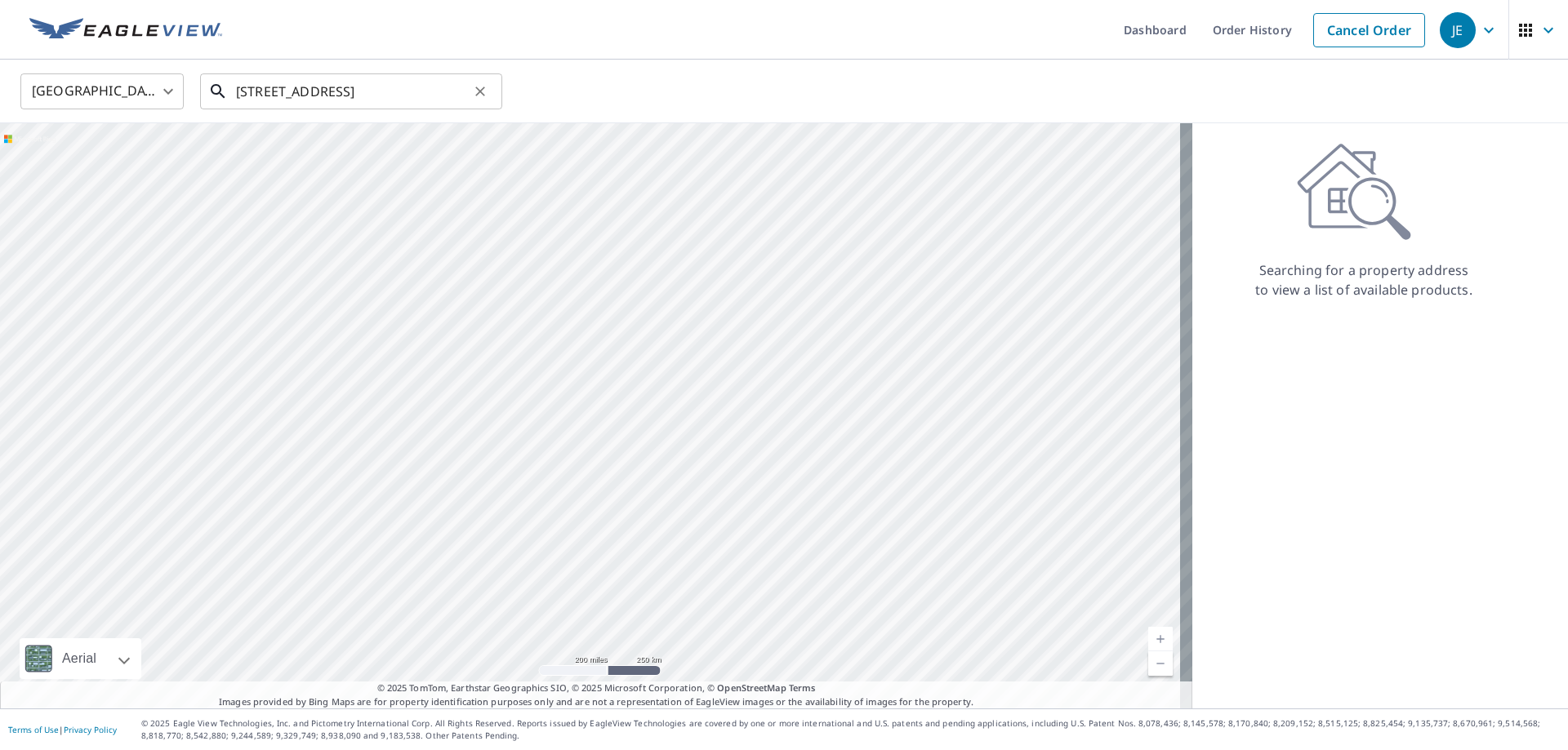
click at [358, 93] on input "7260 Nohili Street, Honolulu, HI 96825" at bounding box center [352, 91] width 233 height 46
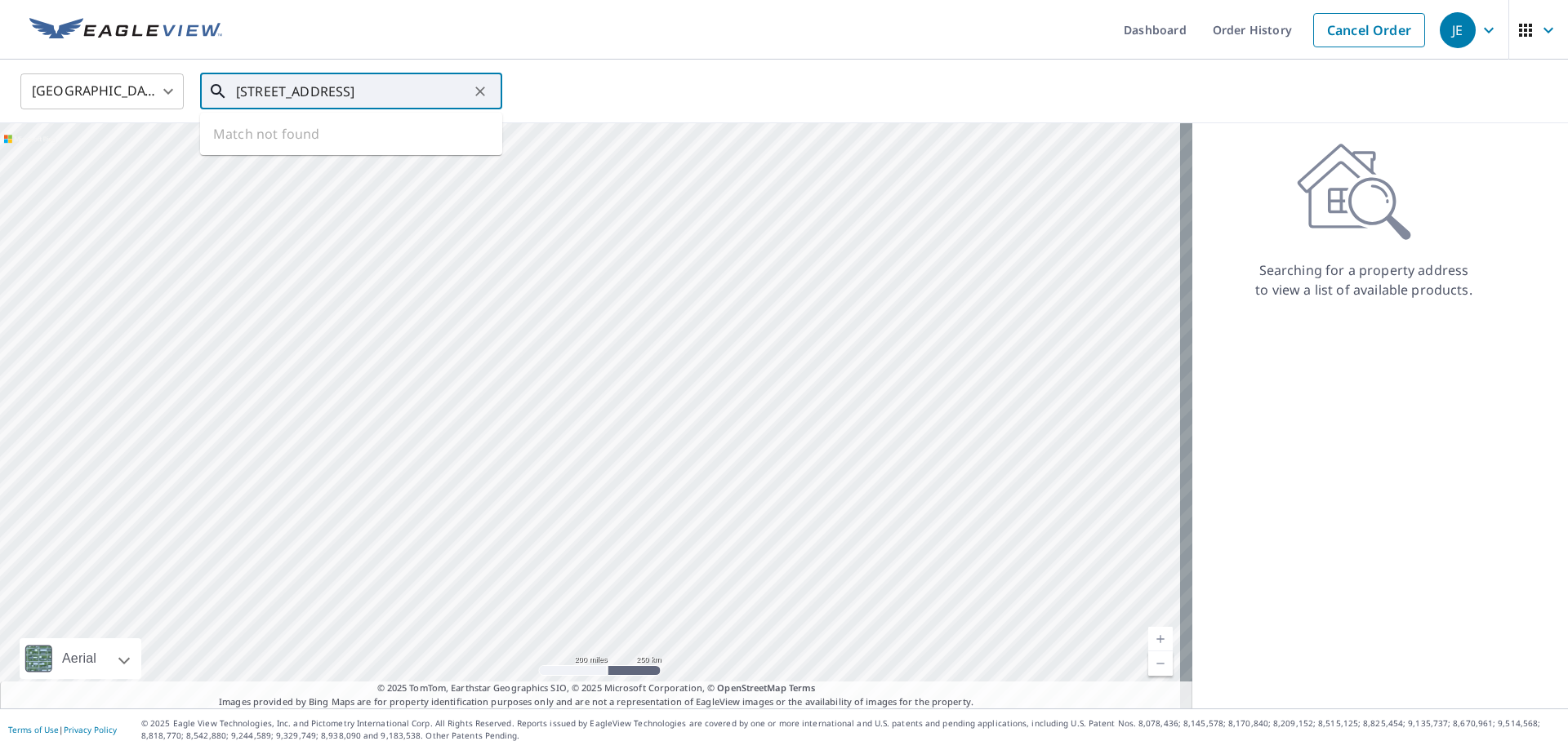
click at [331, 90] on input "7260 Nohili Street, Honolulu, HI 96825" at bounding box center [352, 91] width 233 height 46
drag, startPoint x: 350, startPoint y: 89, endPoint x: 611, endPoint y: 94, distance: 261.0
click at [611, 94] on div "United States US ​ 7260 Nohili Street, Honolulu, HI 96825 ​ Match not found" at bounding box center [777, 91] width 1540 height 39
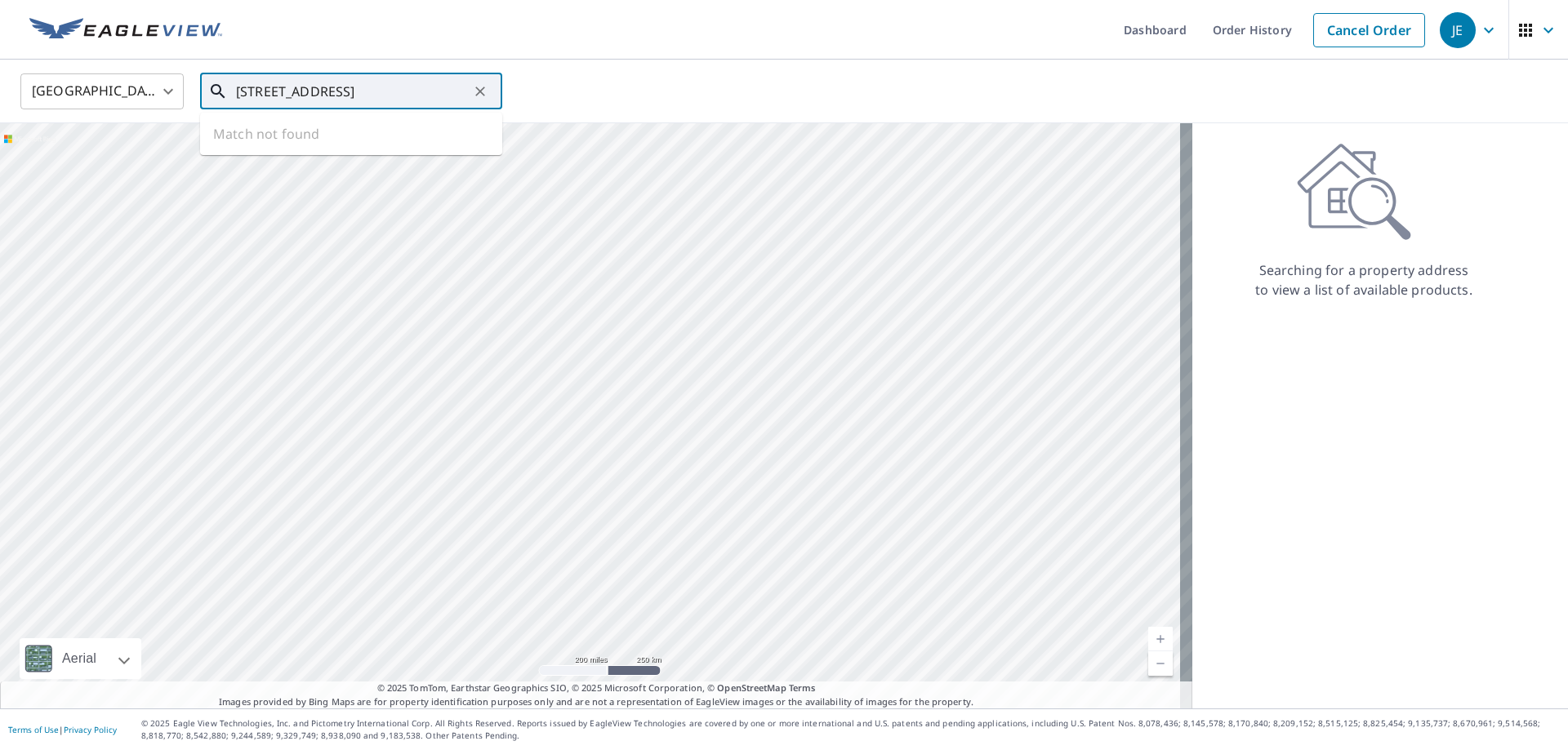
type input "7260 Nohili Street"
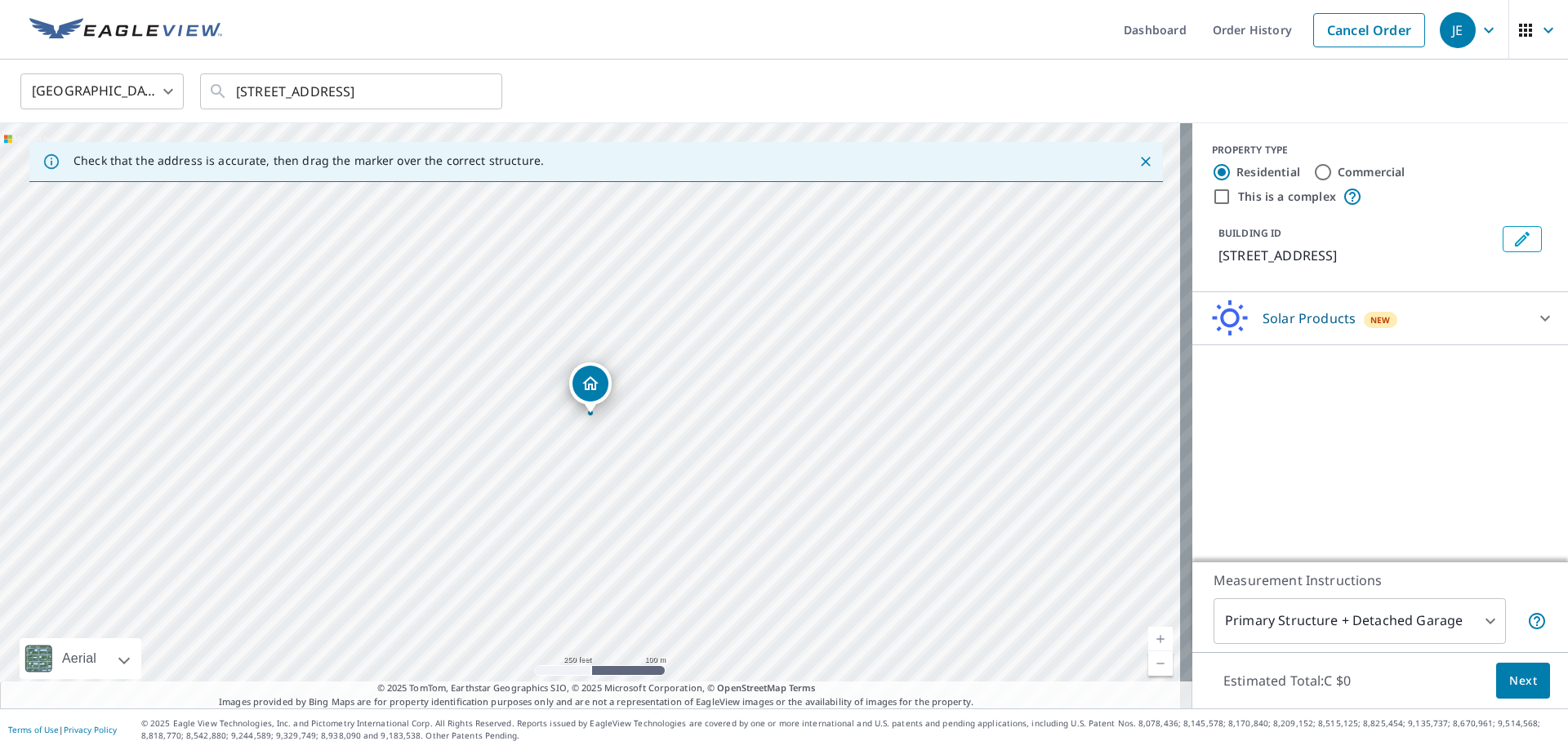
click at [1388, 317] on div "Solar Products New" at bounding box center [1365, 319] width 320 height 39
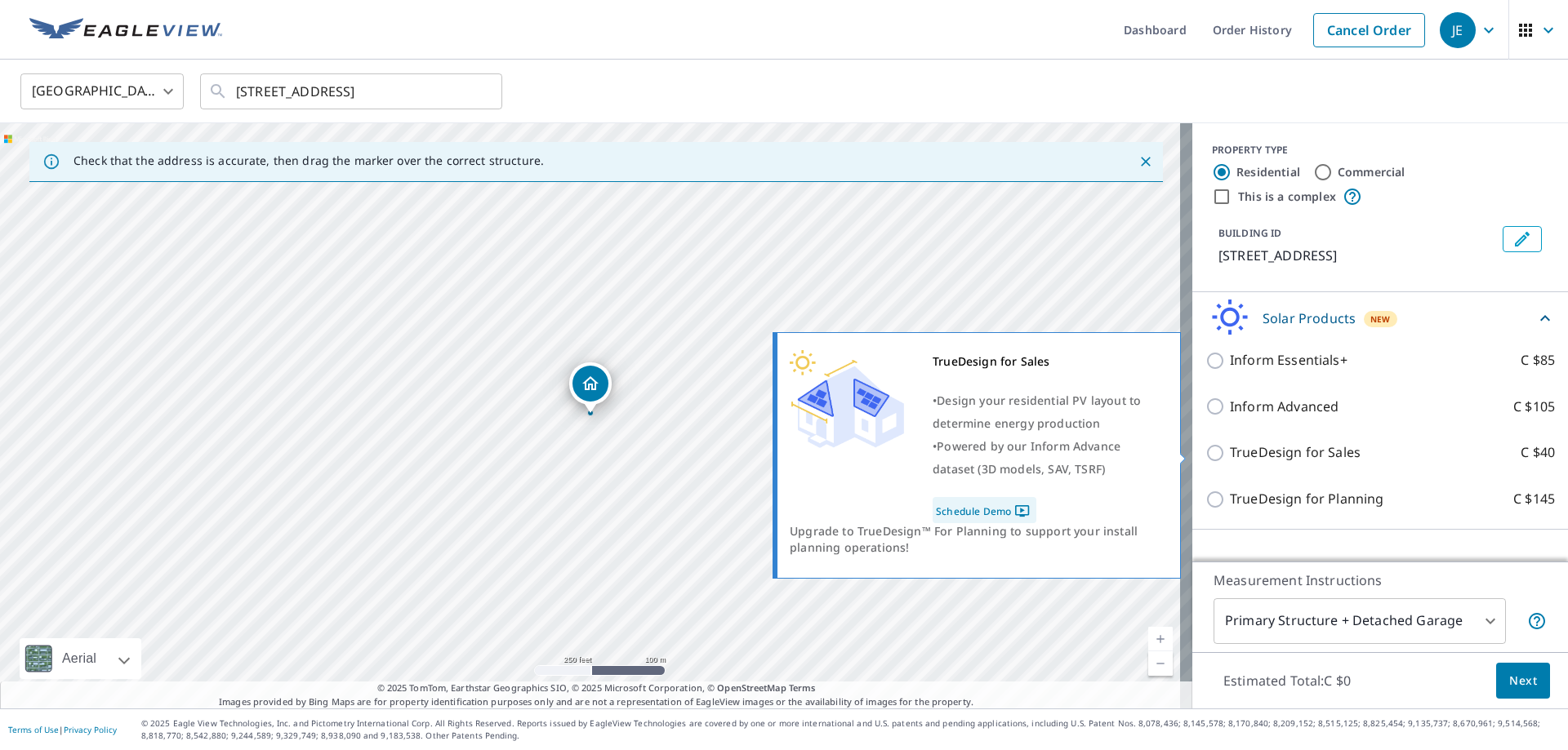
click at [1334, 453] on p "TrueDesign for Sales" at bounding box center [1294, 452] width 131 height 20
click at [1229, 453] on input "TrueDesign for Sales C $40" at bounding box center [1217, 453] width 24 height 19
checkbox input "true"
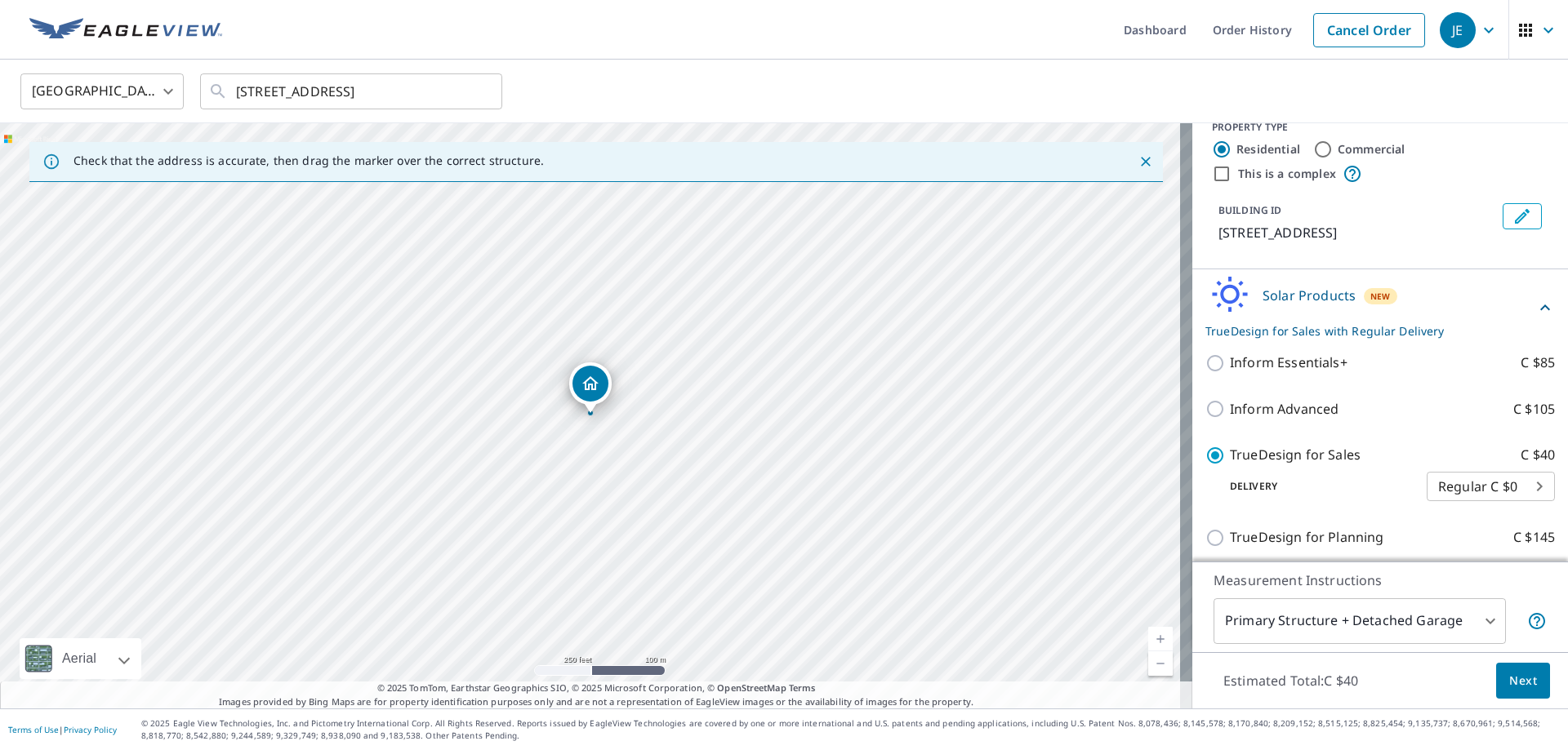
scroll to position [29, 0]
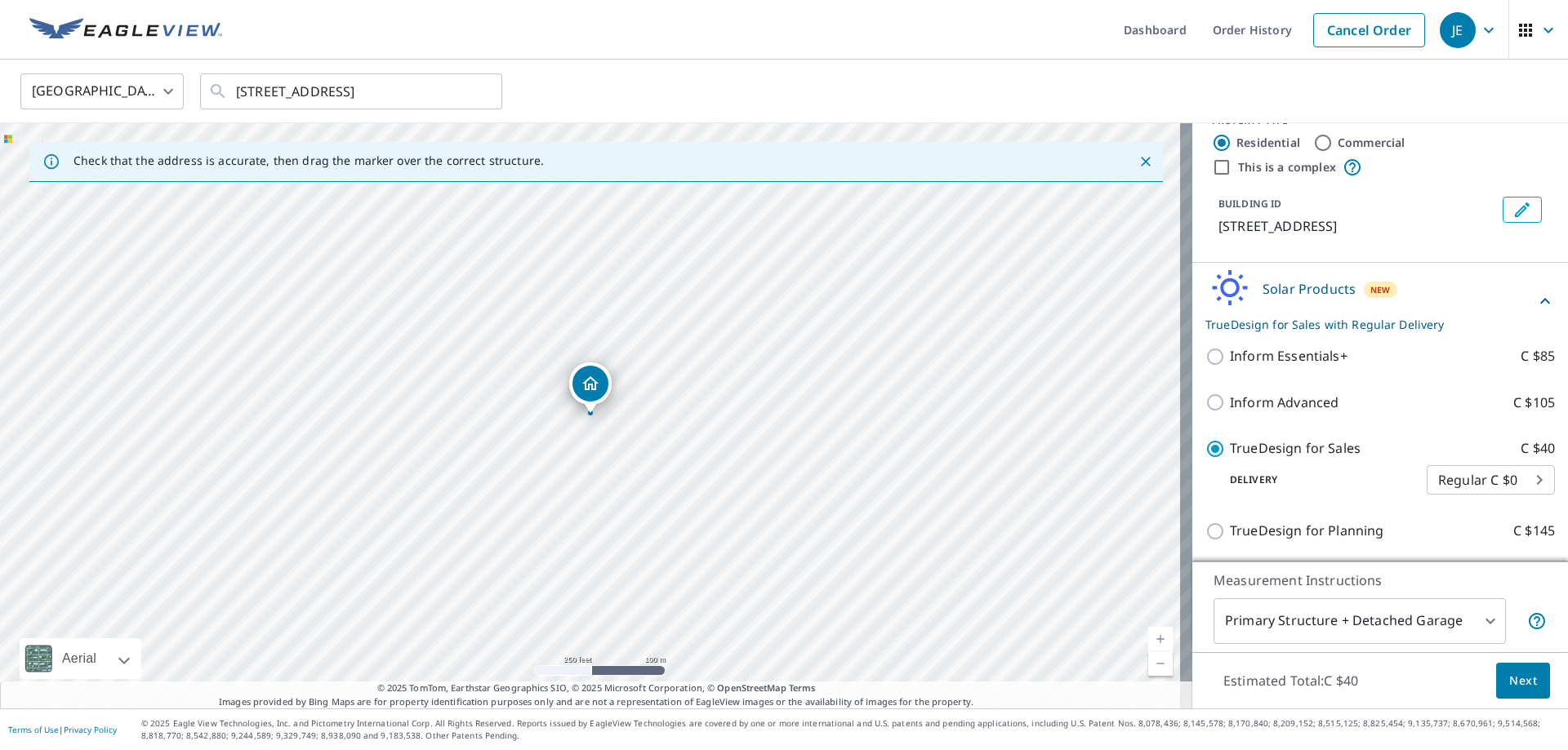
click at [1539, 654] on div "Estimated Total: C $40 Next" at bounding box center [1380, 680] width 376 height 57
click at [1437, 605] on body "JE JE Dashboard Order History Cancel Order JE United States US ​ 7260 Nohili St…" at bounding box center [784, 440] width 1568 height 881
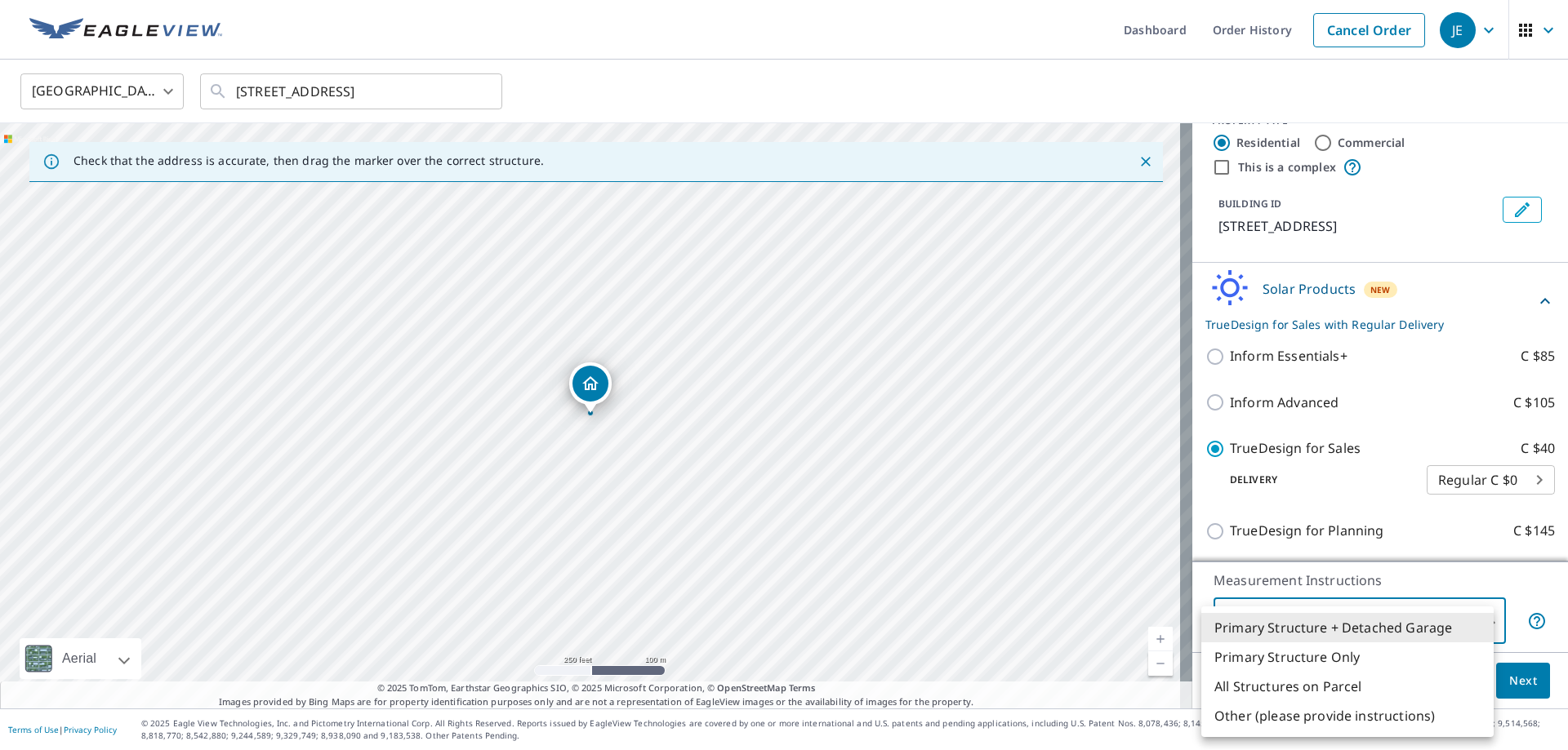
drag, startPoint x: 1364, startPoint y: 661, endPoint x: 1369, endPoint y: 645, distance: 16.8
click at [1364, 663] on li "Primary Structure Only" at bounding box center [1347, 657] width 292 height 29
type input "2"
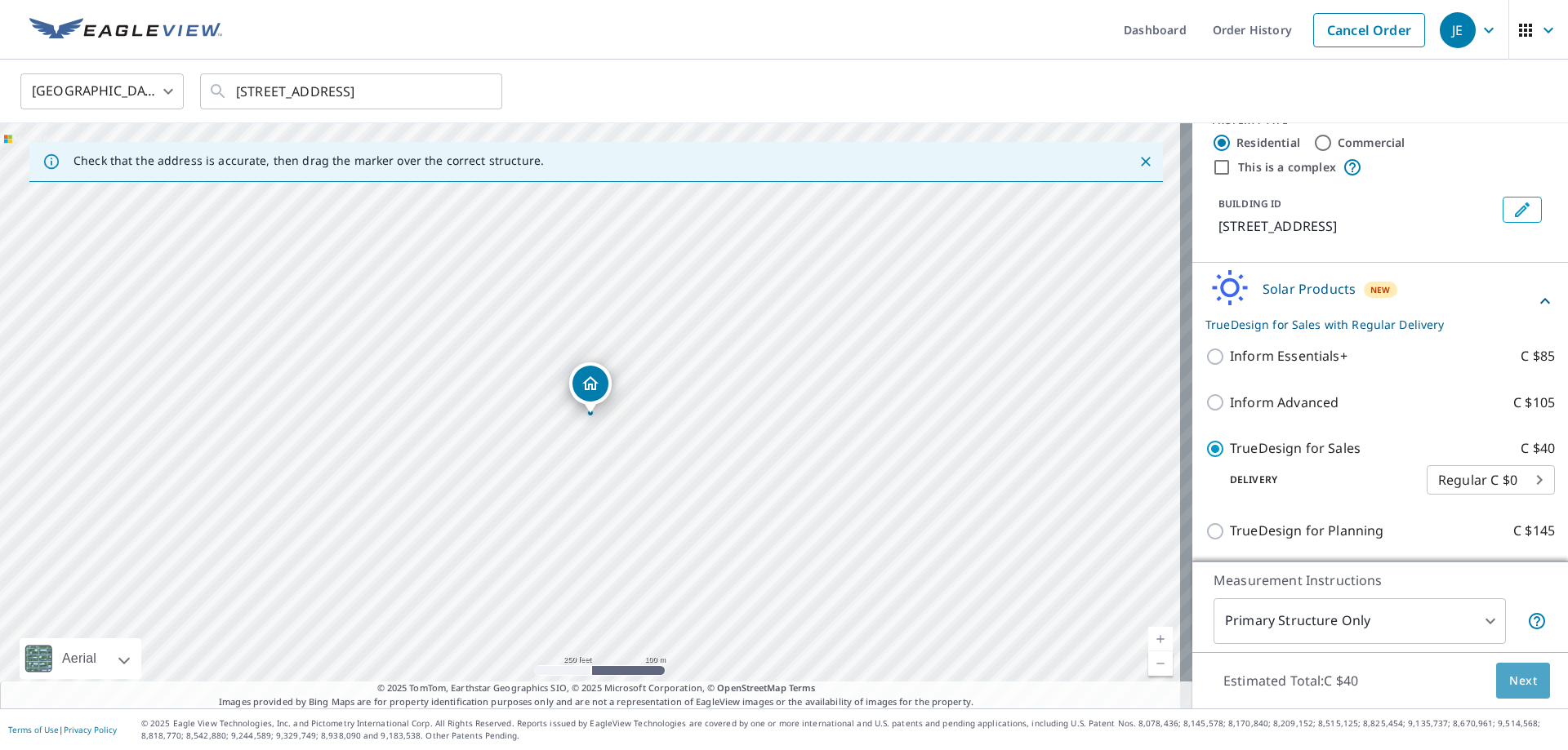
click at [1509, 684] on span "Next" at bounding box center [1522, 681] width 28 height 20
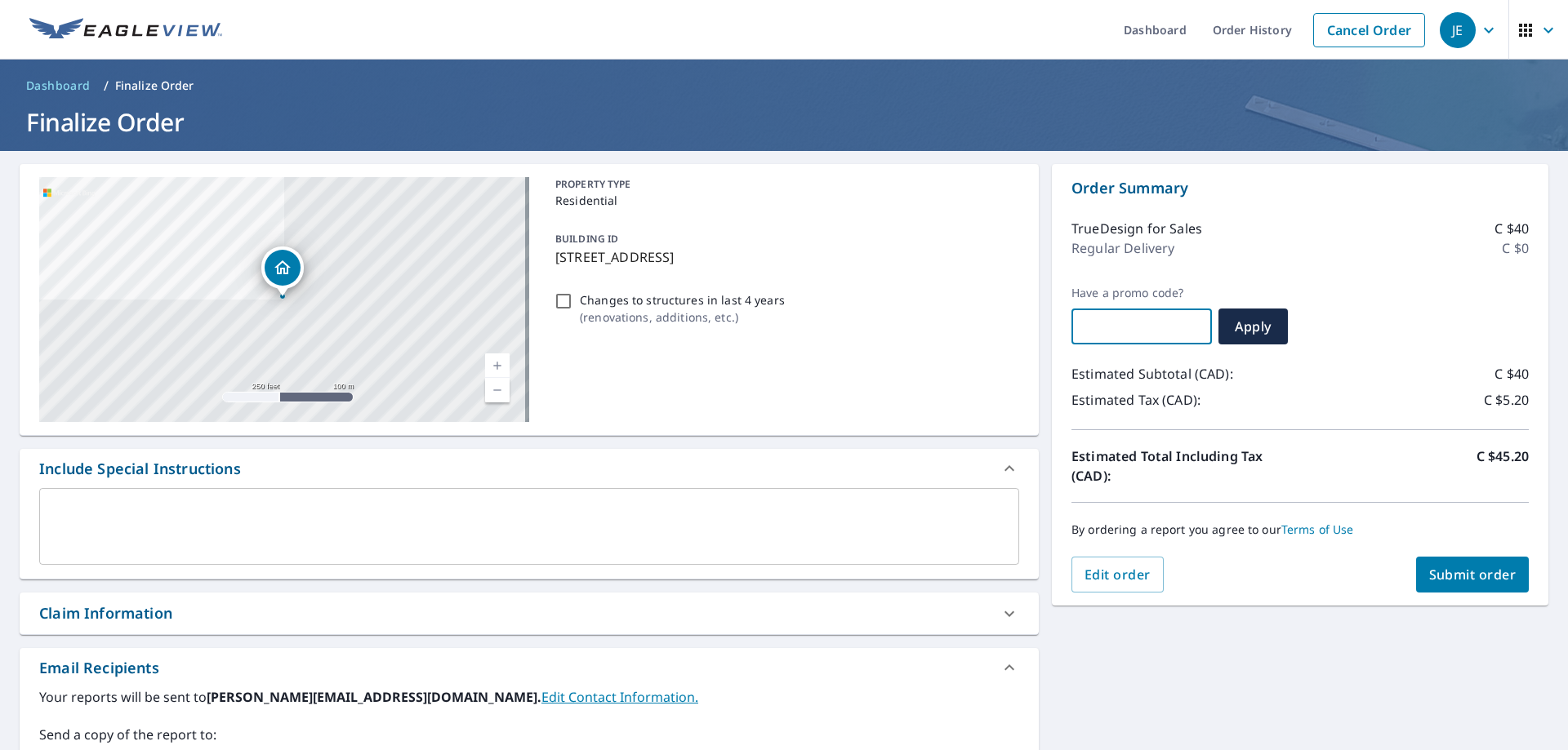
click at [1162, 333] on input "text" at bounding box center [1141, 326] width 141 height 46
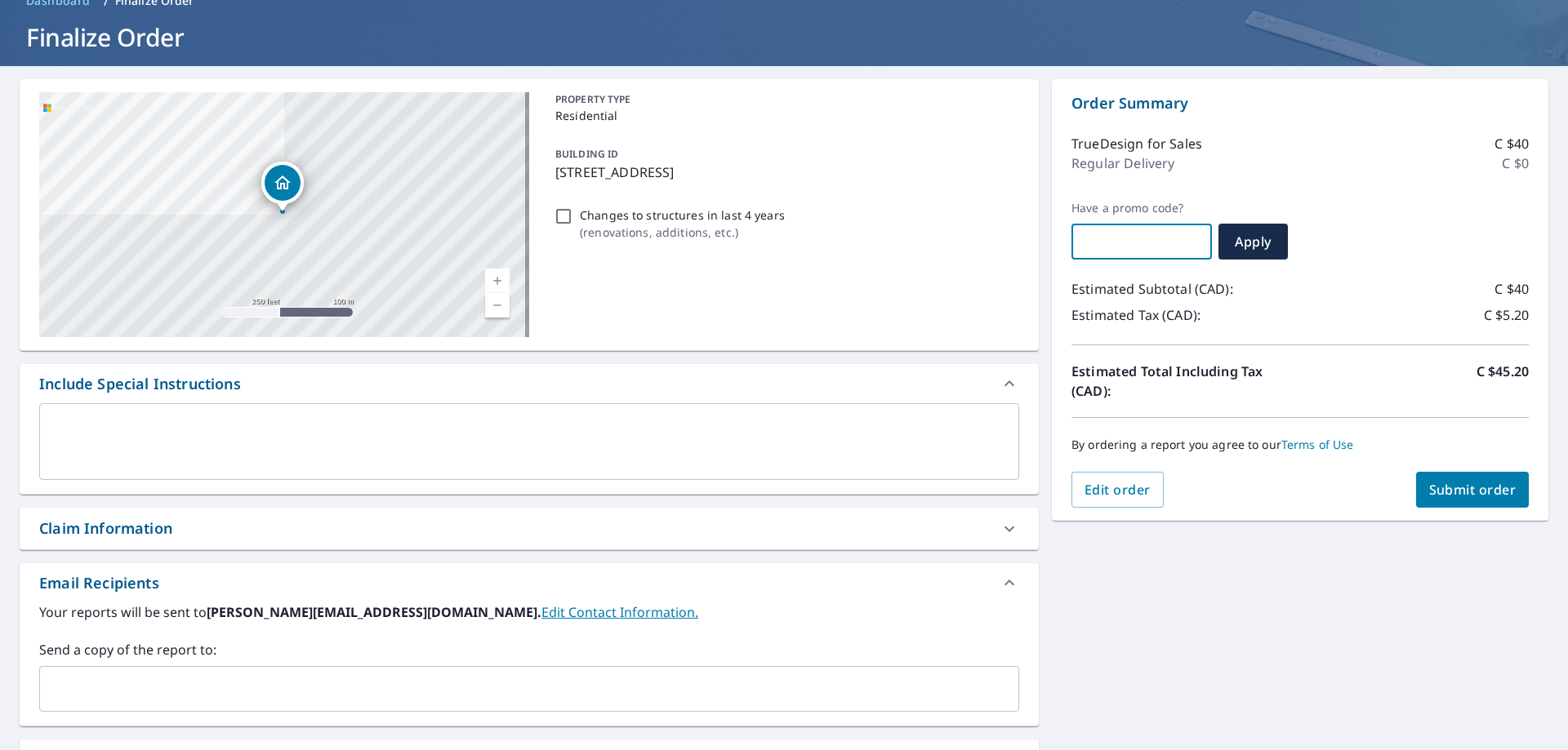
scroll to position [163, 0]
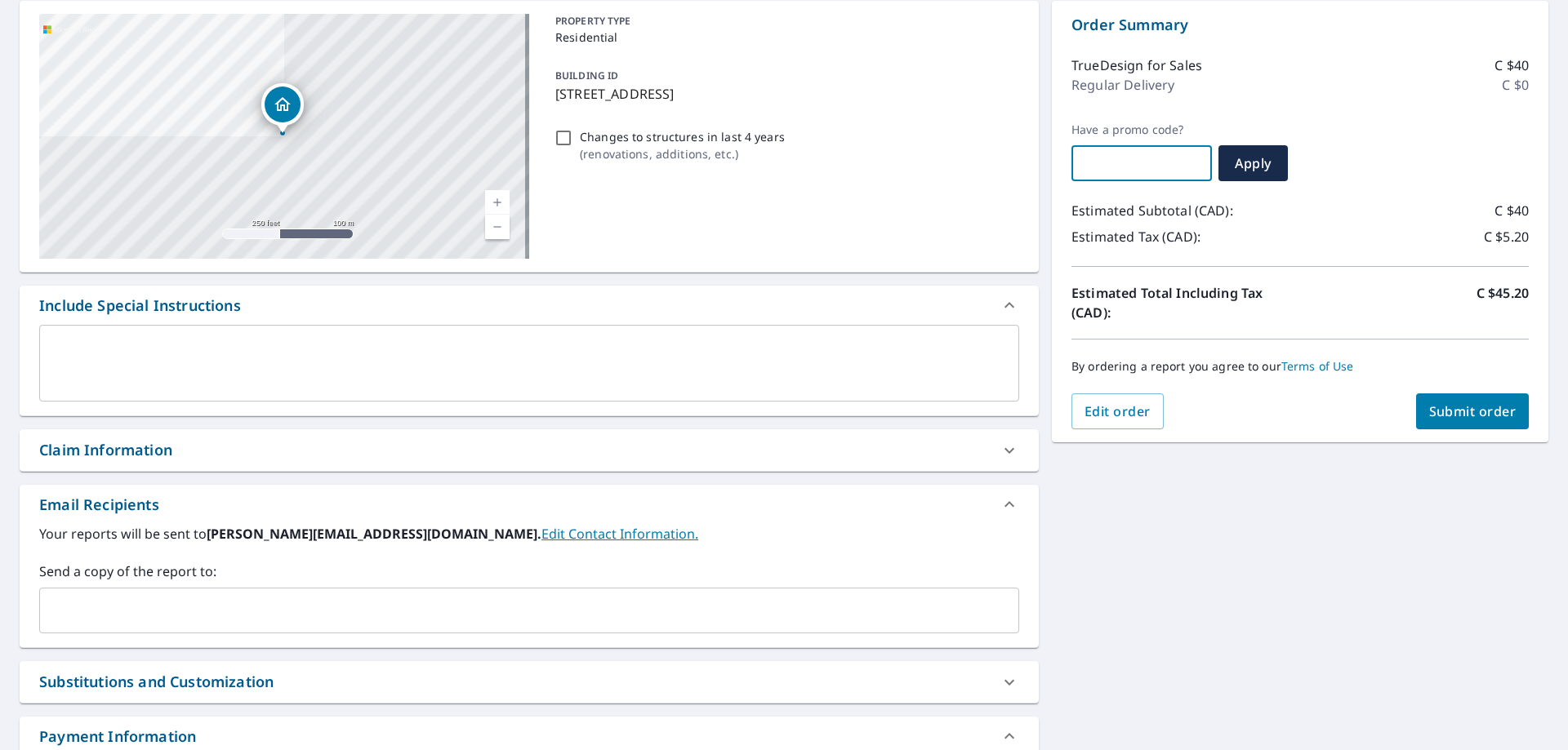
click at [445, 447] on div "Claim Information" at bounding box center [514, 450] width 951 height 22
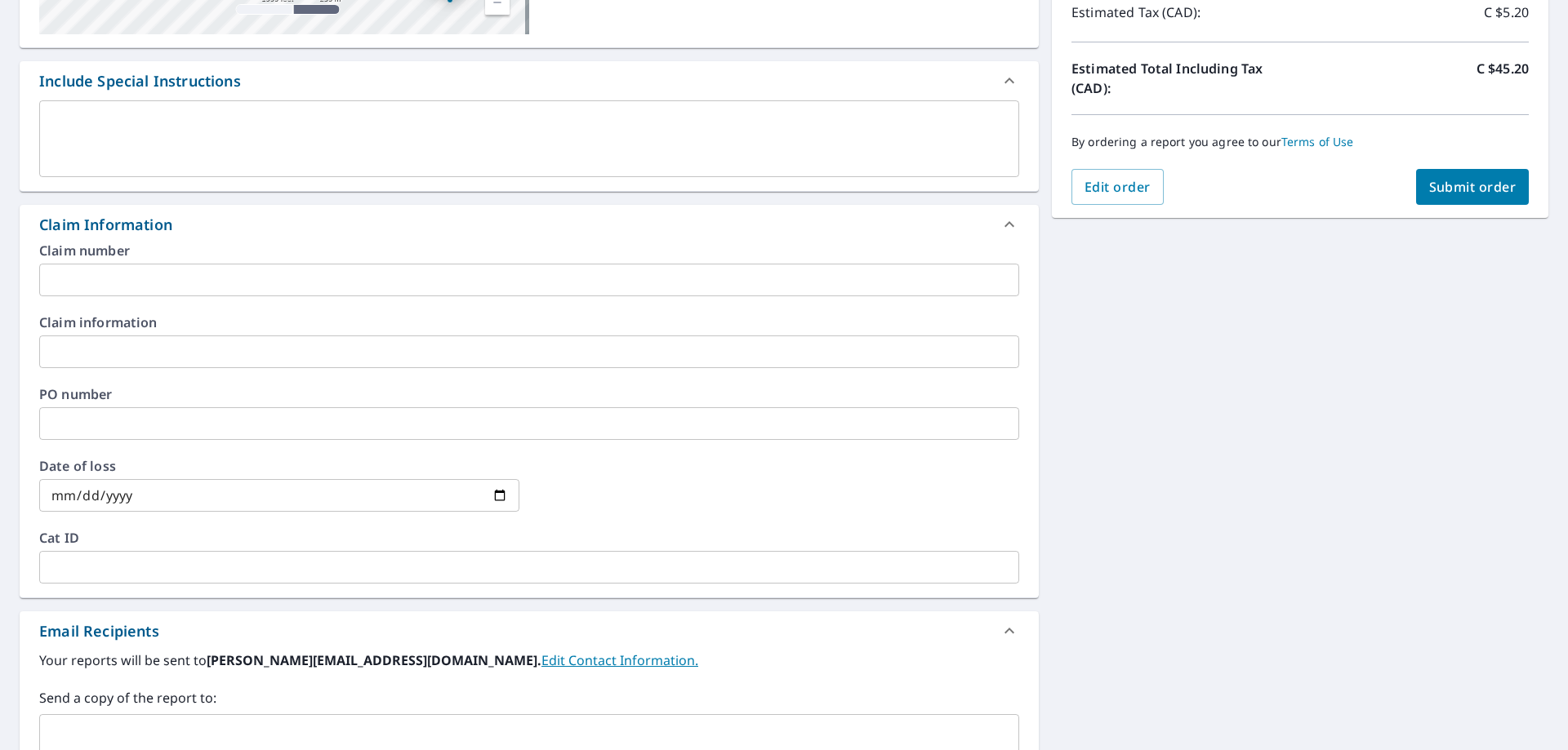
scroll to position [408, 0]
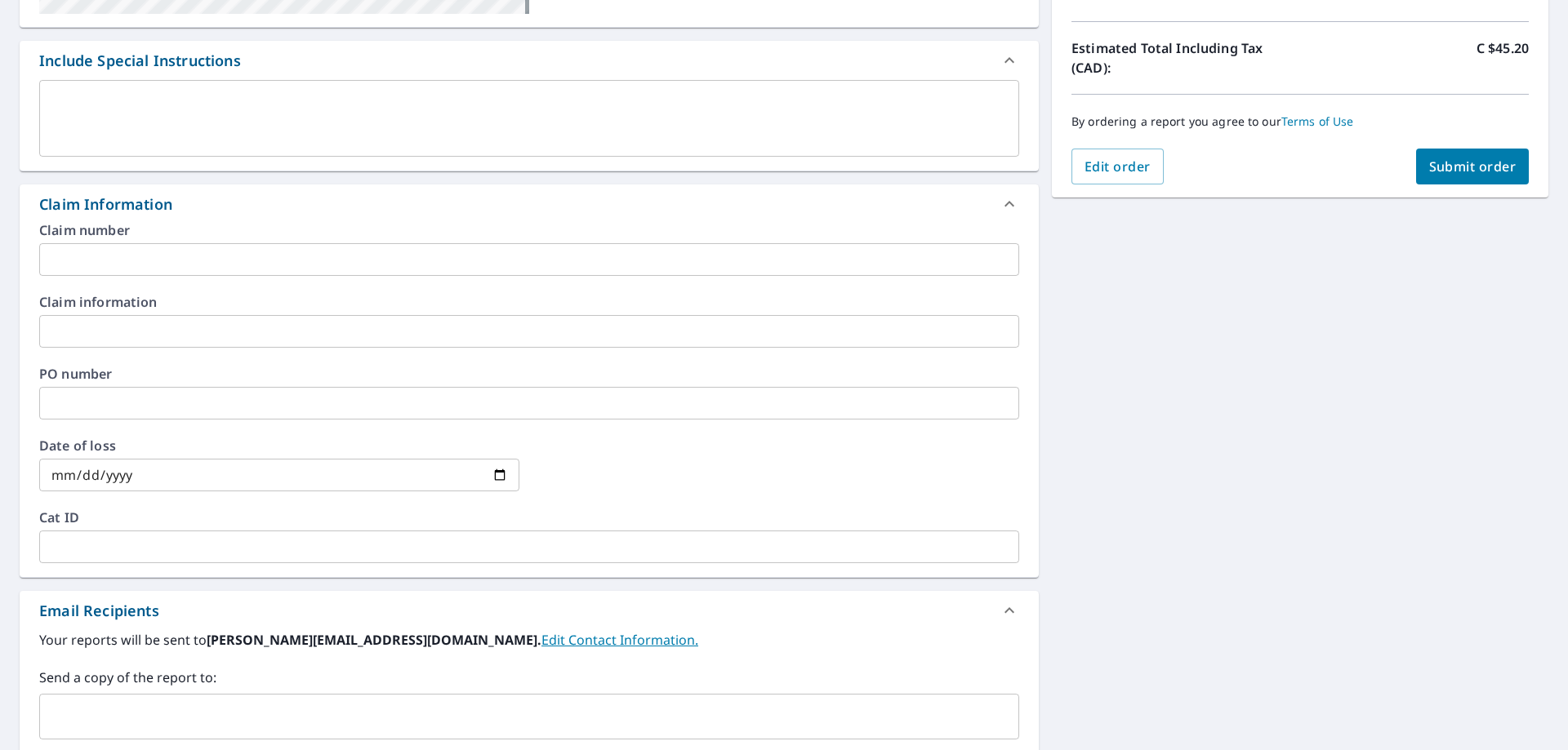
click at [487, 205] on div "Claim Information" at bounding box center [514, 204] width 951 height 22
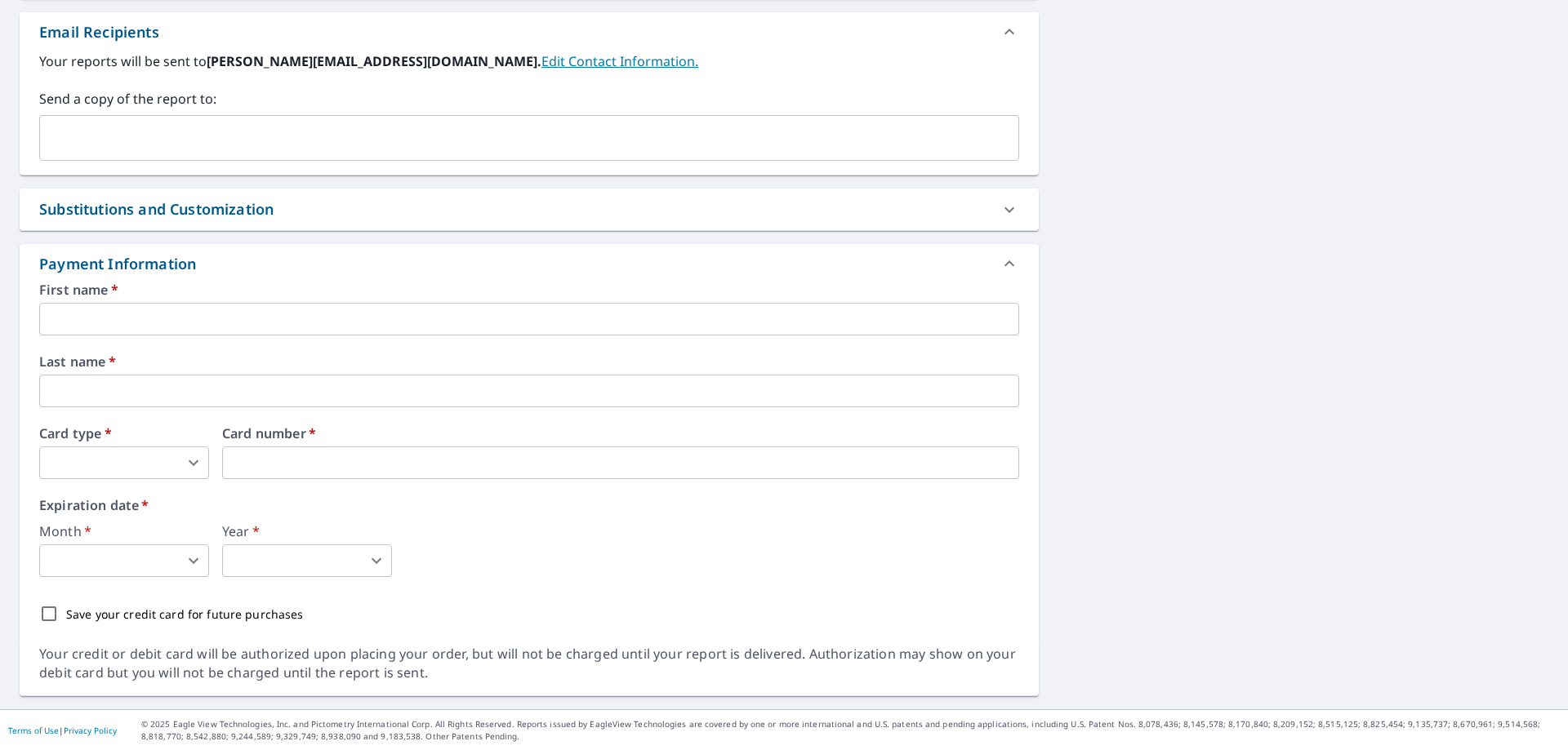
scroll to position [636, 0]
click at [440, 486] on div "First name   * ​ Last name   * ​ Card type   * ​ 0 ​ Card number   * Card numbe…" at bounding box center [529, 456] width 980 height 348
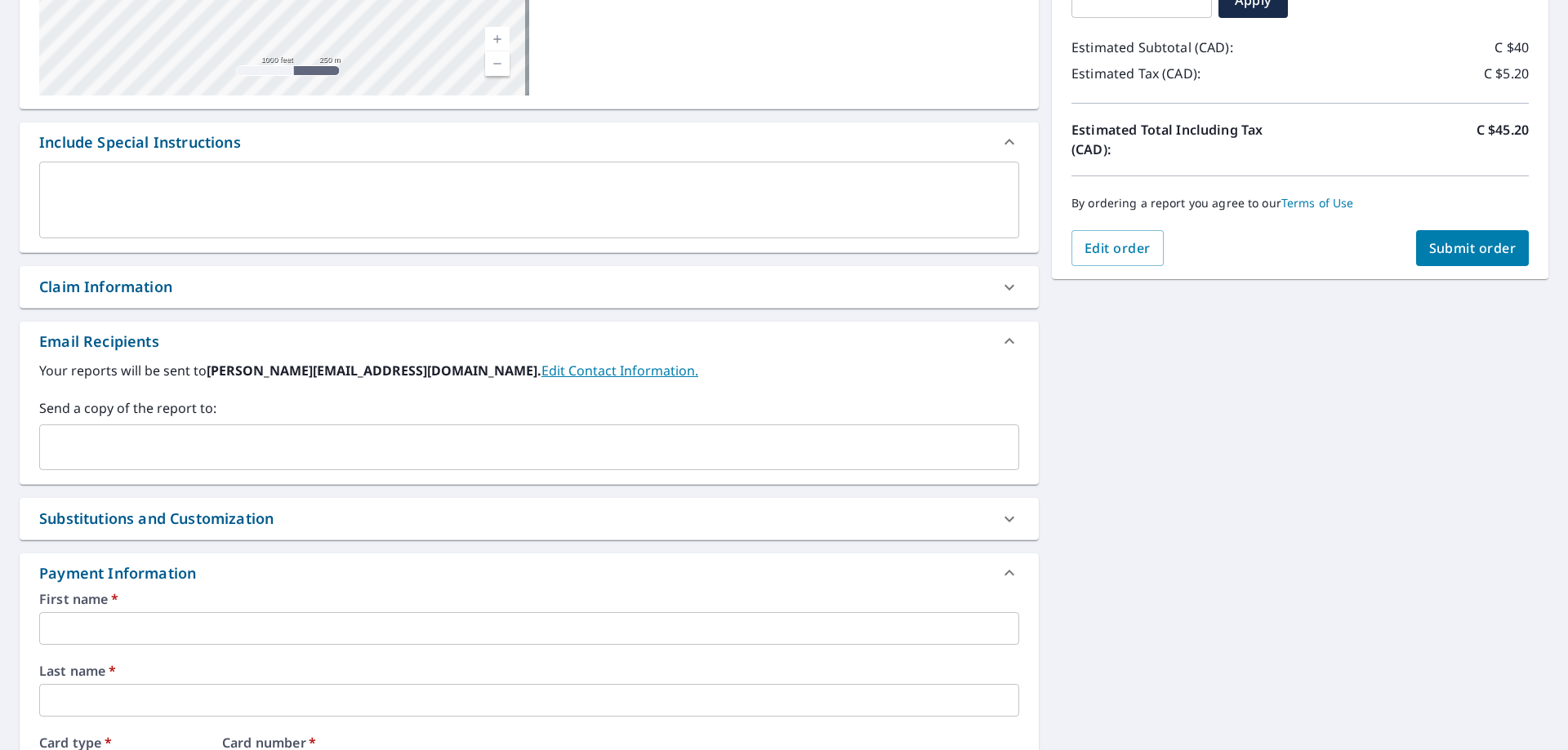
scroll to position [571, 0]
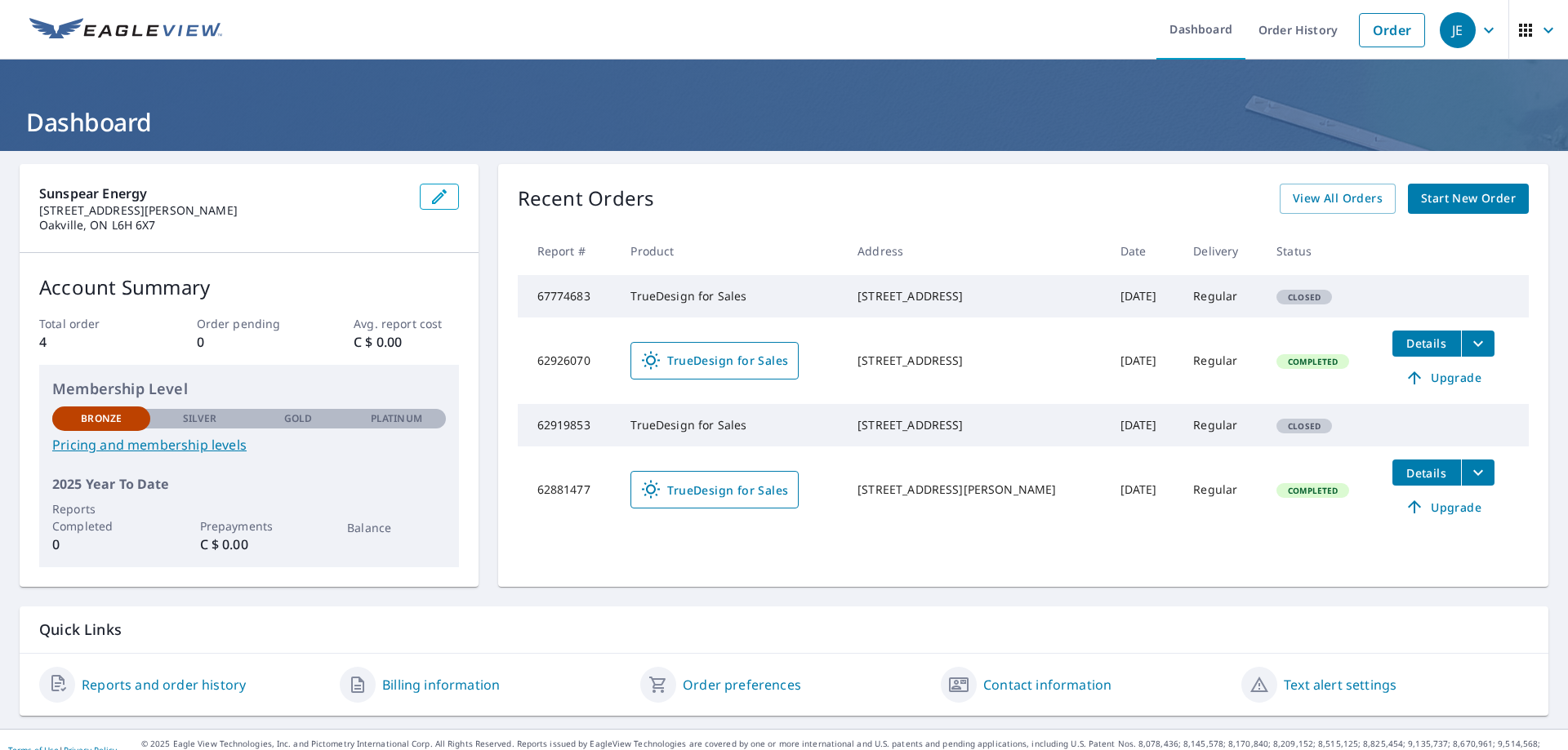
click at [559, 308] on td "67774683" at bounding box center [569, 297] width 101 height 43
click at [1278, 299] on span "Closed" at bounding box center [1304, 297] width 52 height 12
click at [570, 303] on td "67774683" at bounding box center [569, 297] width 101 height 43
click at [1342, 204] on span "View All Orders" at bounding box center [1337, 198] width 90 height 20
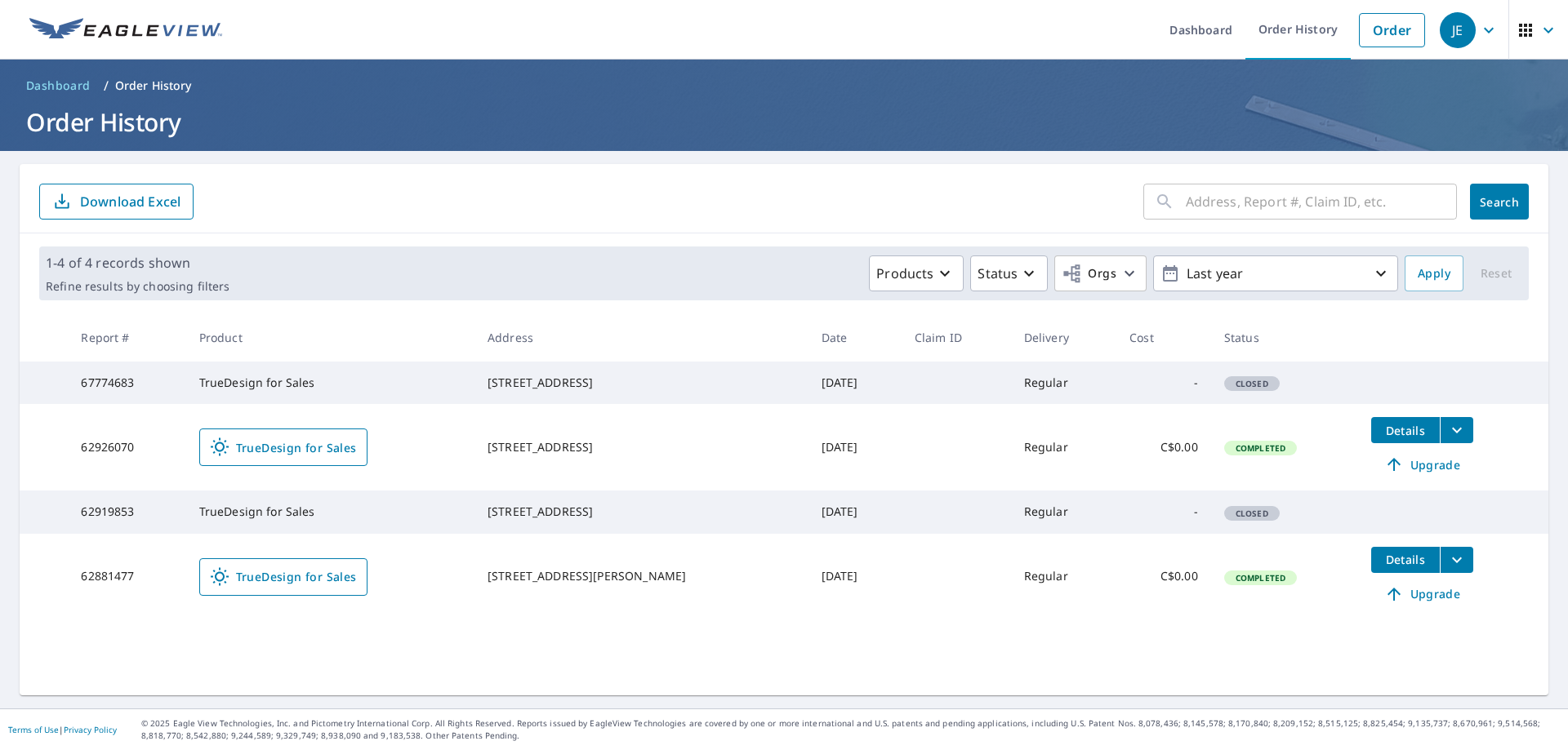
click at [1422, 396] on tr "67774683 TrueDesign for Sales [STREET_ADDRESS] [DATE] Regular - Closed" at bounding box center [783, 383] width 1528 height 43
click at [537, 391] on div "[STREET_ADDRESS]" at bounding box center [640, 382] width 308 height 16
click at [281, 385] on td "TrueDesign for Sales" at bounding box center [330, 383] width 288 height 43
click at [315, 384] on td "TrueDesign for Sales" at bounding box center [330, 383] width 288 height 43
drag, startPoint x: 592, startPoint y: 382, endPoint x: 505, endPoint y: 385, distance: 87.1
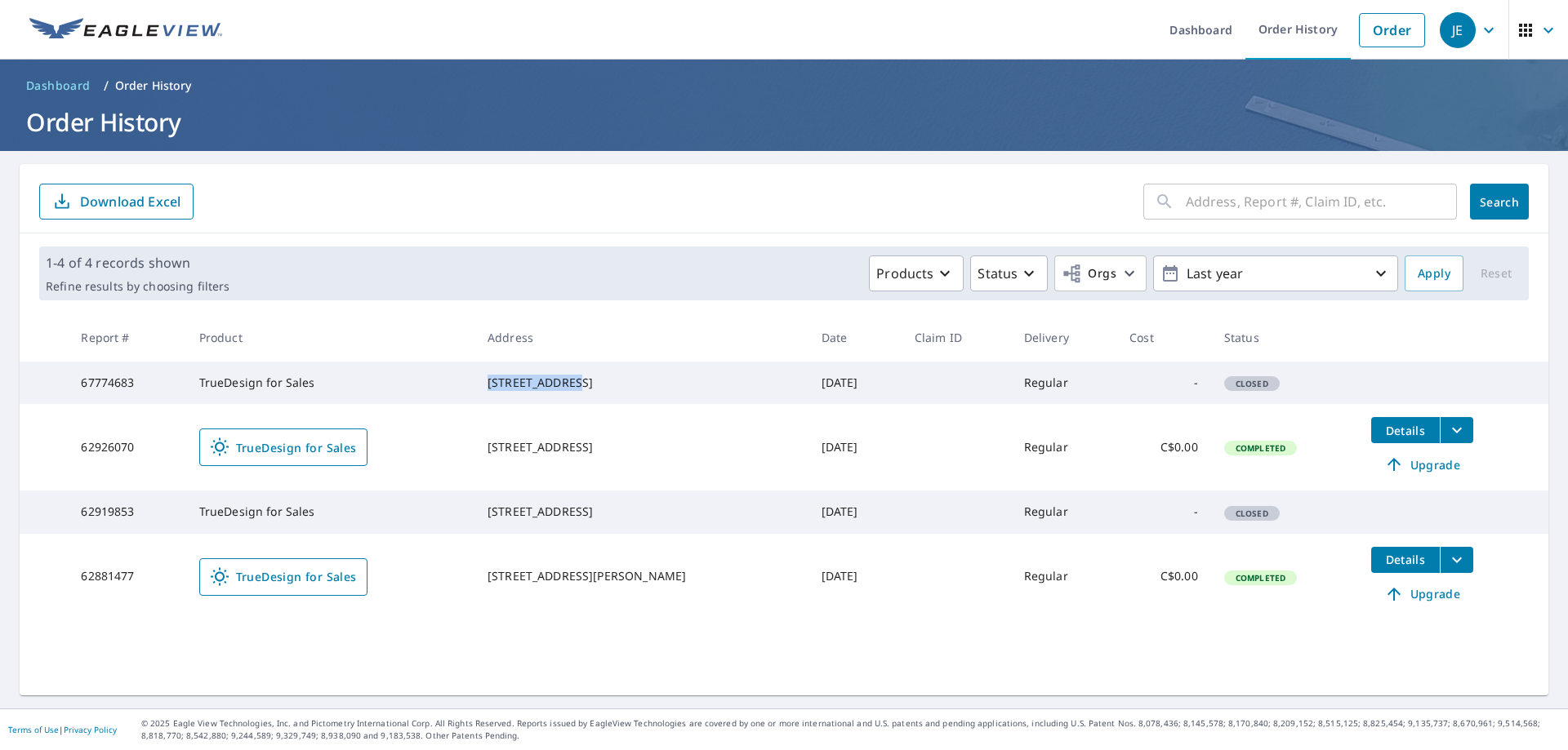
click at [505, 385] on td "[STREET_ADDRESS]" at bounding box center [641, 383] width 334 height 43
copy div "[STREET_ADDRESS]"
drag, startPoint x: 143, startPoint y: 394, endPoint x: 74, endPoint y: 396, distance: 69.0
click at [74, 396] on td "67774683" at bounding box center [126, 383] width 117 height 43
copy td "67774683"
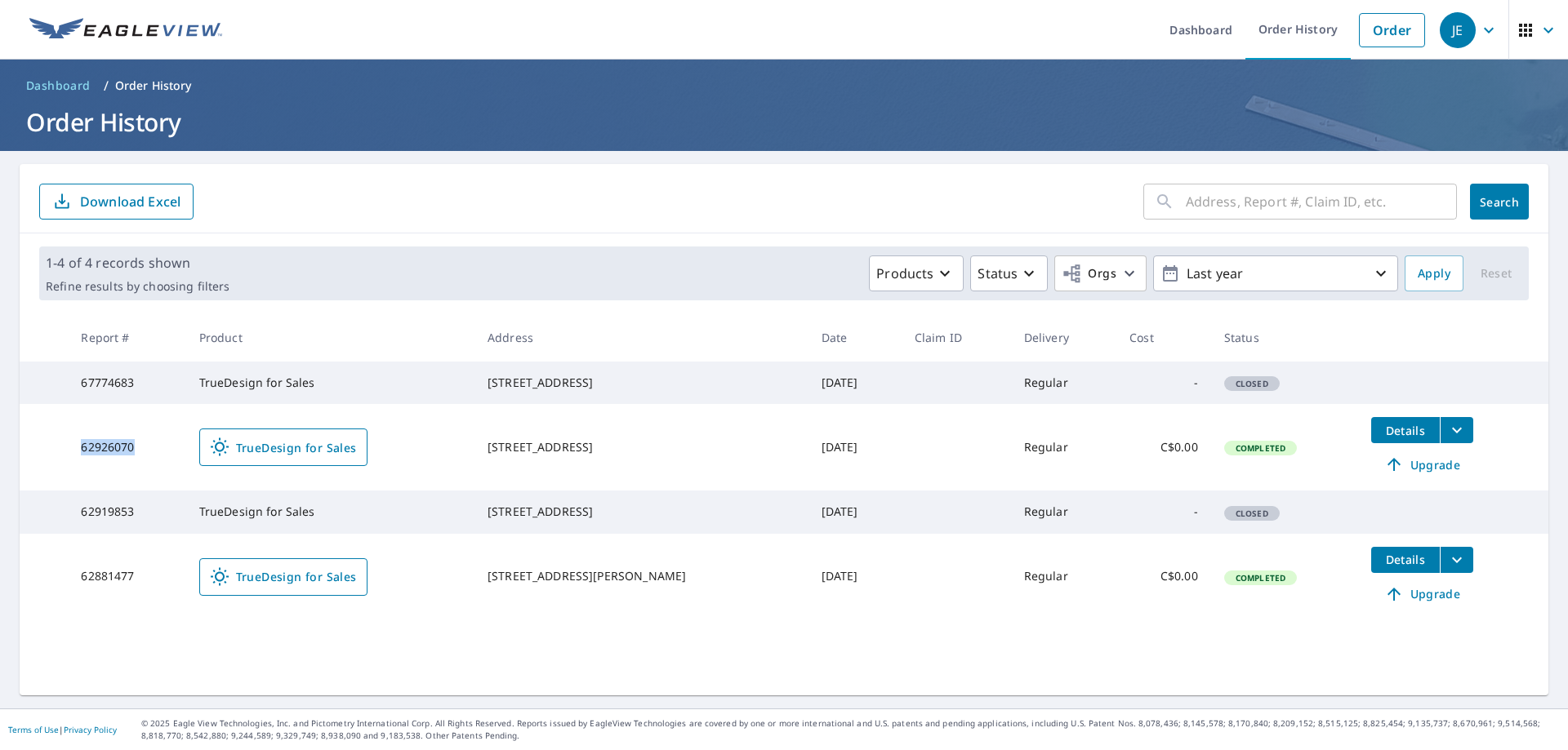
drag, startPoint x: 146, startPoint y: 459, endPoint x: 59, endPoint y: 465, distance: 87.2
click at [59, 465] on tr "62926070 TrueDesign for Sales [STREET_ADDRESS] [DATE] Regular C$0.00 Completed …" at bounding box center [783, 447] width 1528 height 86
copy tr "62926070"
drag, startPoint x: 141, startPoint y: 612, endPoint x: 86, endPoint y: 608, distance: 55.1
click at [86, 608] on td "62881477" at bounding box center [126, 576] width 117 height 86
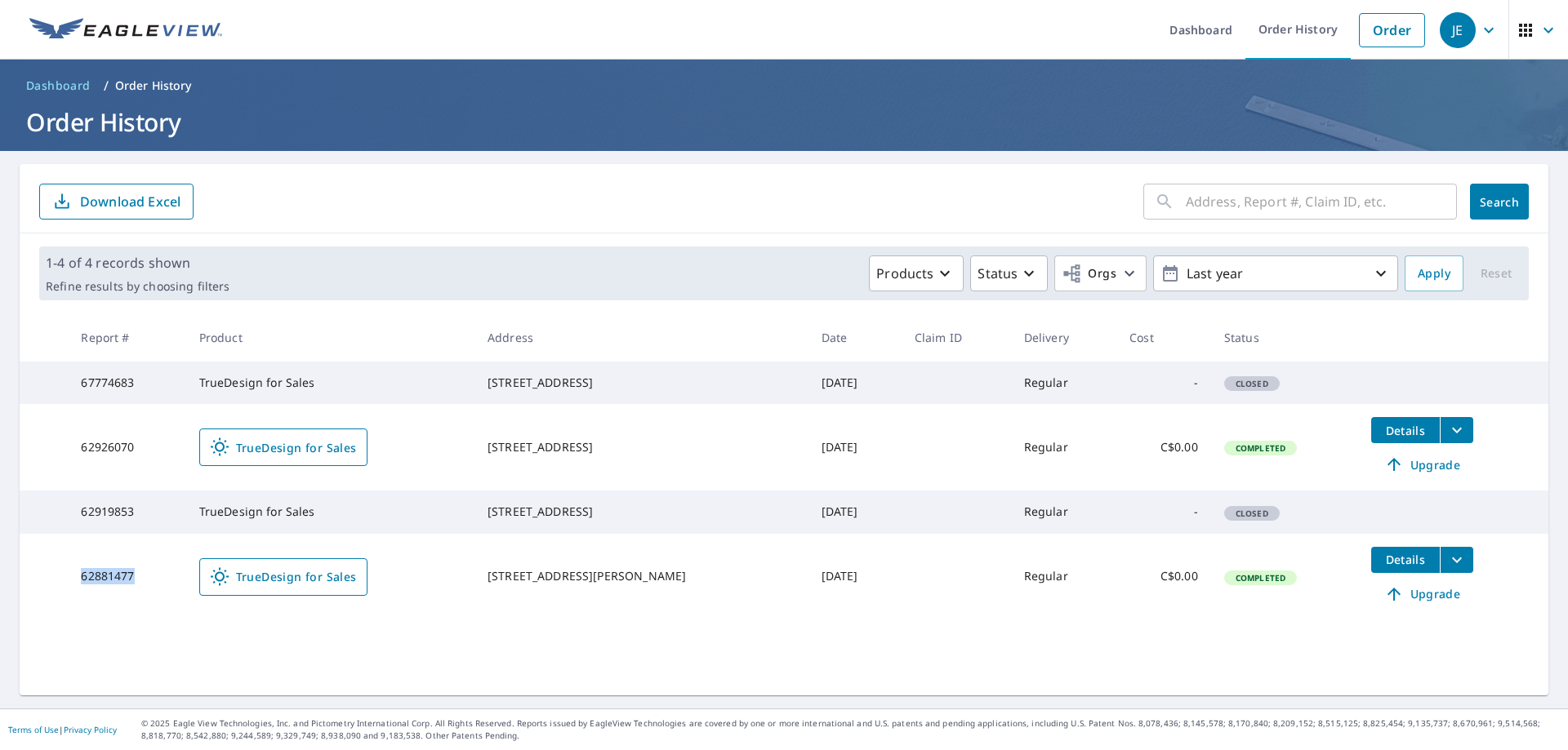
copy td "62881477"
drag, startPoint x: 149, startPoint y: 389, endPoint x: 34, endPoint y: 400, distance: 115.5
click at [34, 400] on tr "67774683 TrueDesign for Sales [STREET_ADDRESS] [DATE] Regular - Closed" at bounding box center [783, 383] width 1528 height 43
copy tr "67774683"
click at [972, 199] on form "​ Search Download Excel" at bounding box center [783, 201] width 1489 height 36
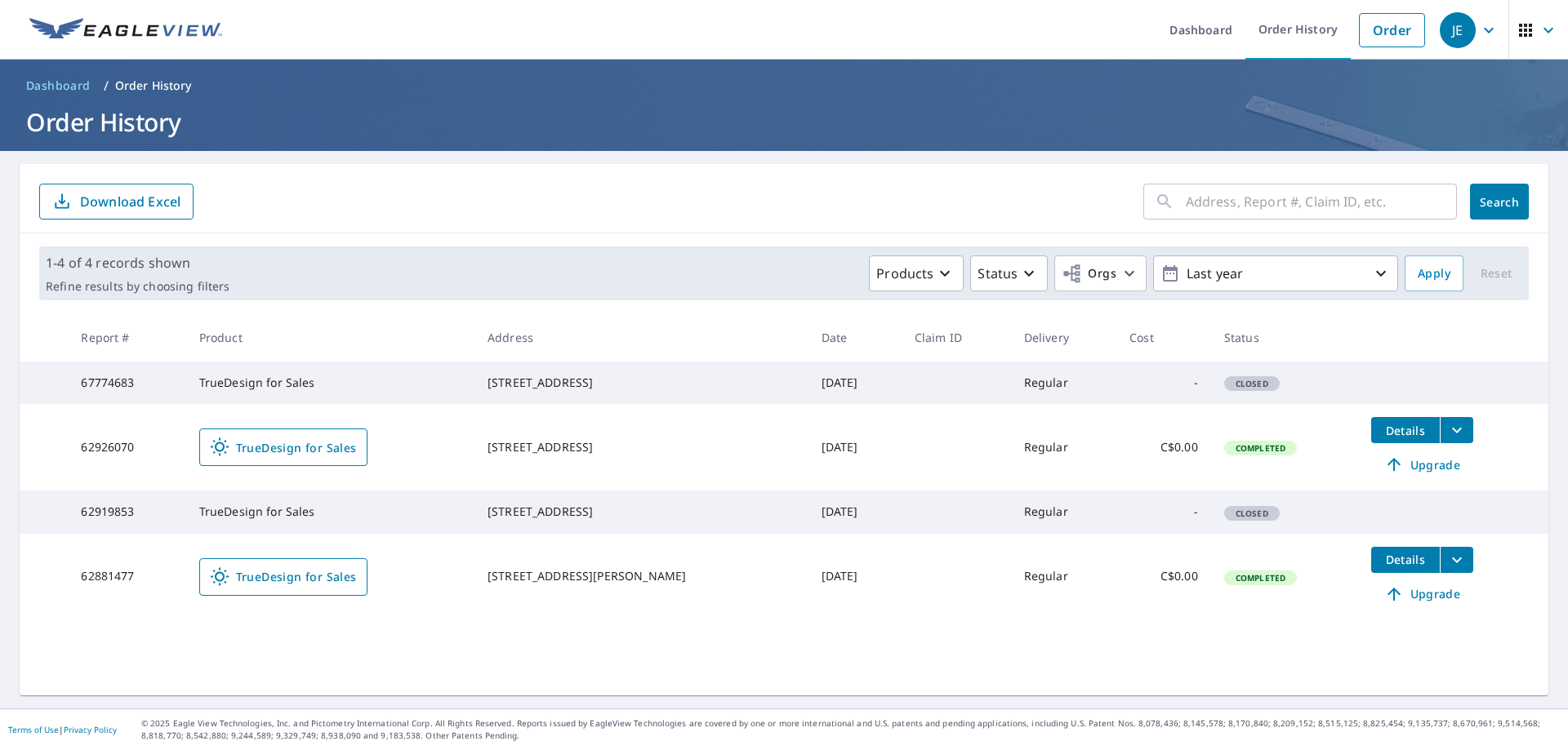
click at [982, 193] on form "​ Search Download Excel" at bounding box center [783, 201] width 1489 height 36
click at [987, 193] on form "​ Search Download Excel" at bounding box center [783, 201] width 1489 height 36
click at [989, 194] on form "​ Search Download Excel" at bounding box center [783, 201] width 1489 height 36
click at [991, 195] on form "​ Search Download Excel" at bounding box center [783, 201] width 1489 height 36
click at [954, 192] on form "​ Search Download Excel" at bounding box center [783, 201] width 1489 height 36
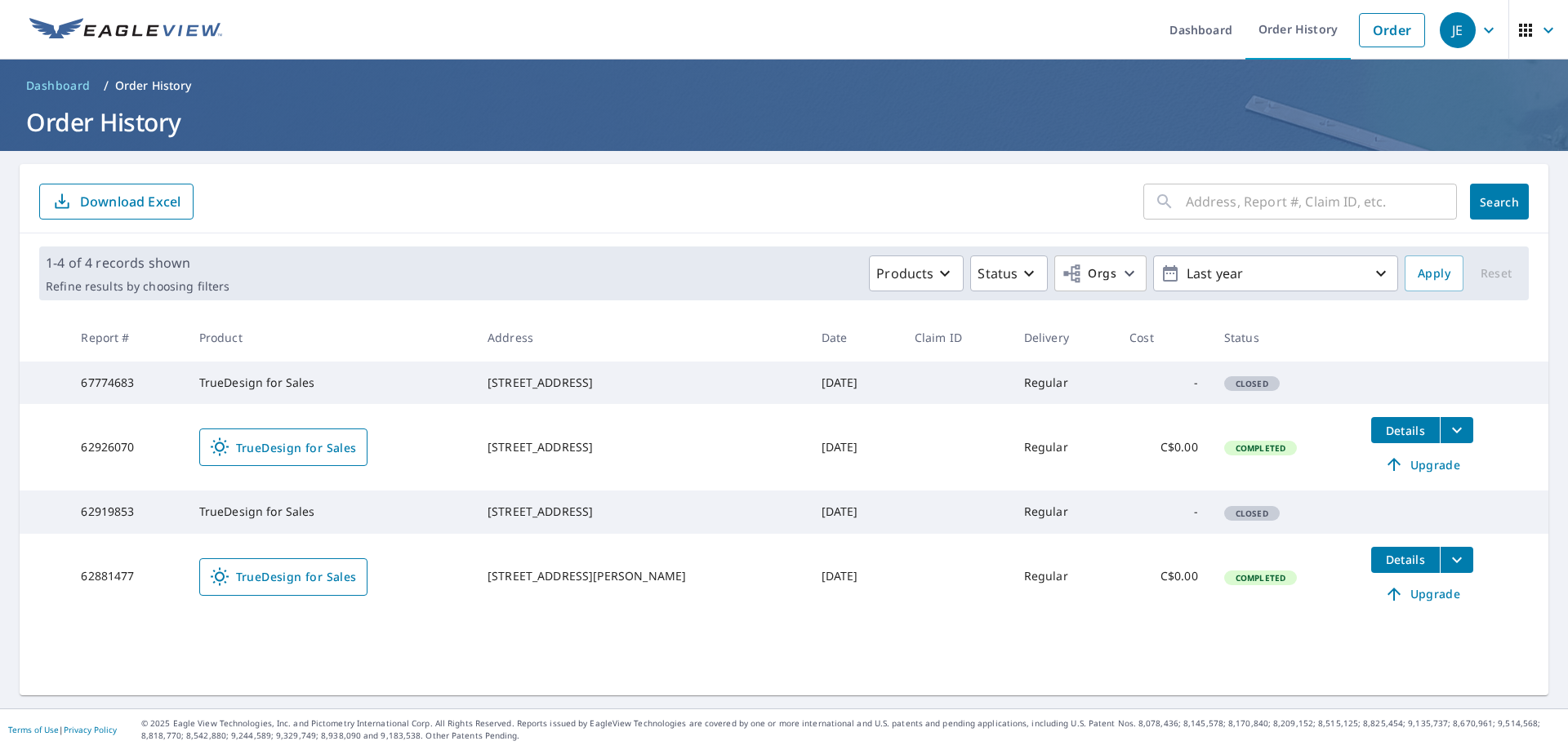
click at [953, 192] on form "​ Search Download Excel" at bounding box center [783, 201] width 1489 height 36
click at [885, 197] on form "​ Search Download Excel" at bounding box center [783, 201] width 1489 height 36
click at [884, 197] on form "​ Search Download Excel" at bounding box center [783, 201] width 1489 height 36
click at [891, 194] on form "​ Search Download Excel" at bounding box center [783, 201] width 1489 height 36
